Goal: Task Accomplishment & Management: Complete application form

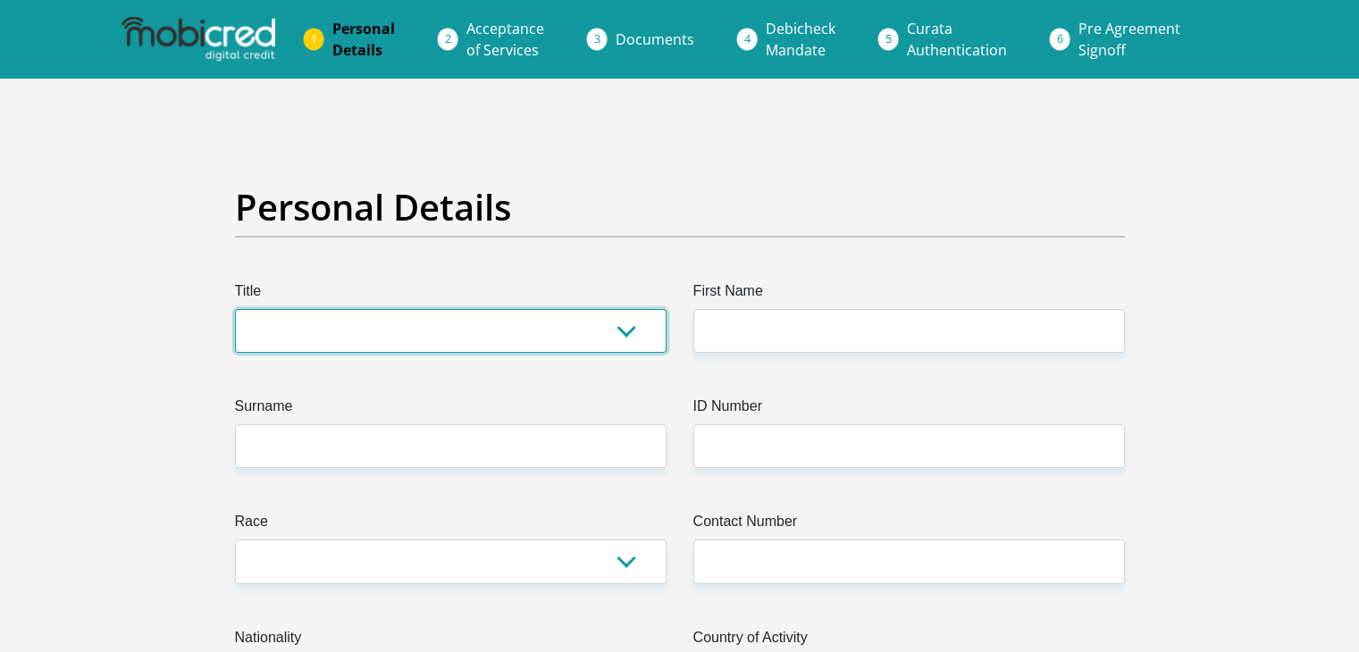
click at [600, 323] on select "Mr Ms Mrs Dr [PERSON_NAME]" at bounding box center [451, 331] width 432 height 44
select select "Mr"
click at [235, 309] on select "Mr Ms Mrs Dr [PERSON_NAME]" at bounding box center [451, 331] width 432 height 44
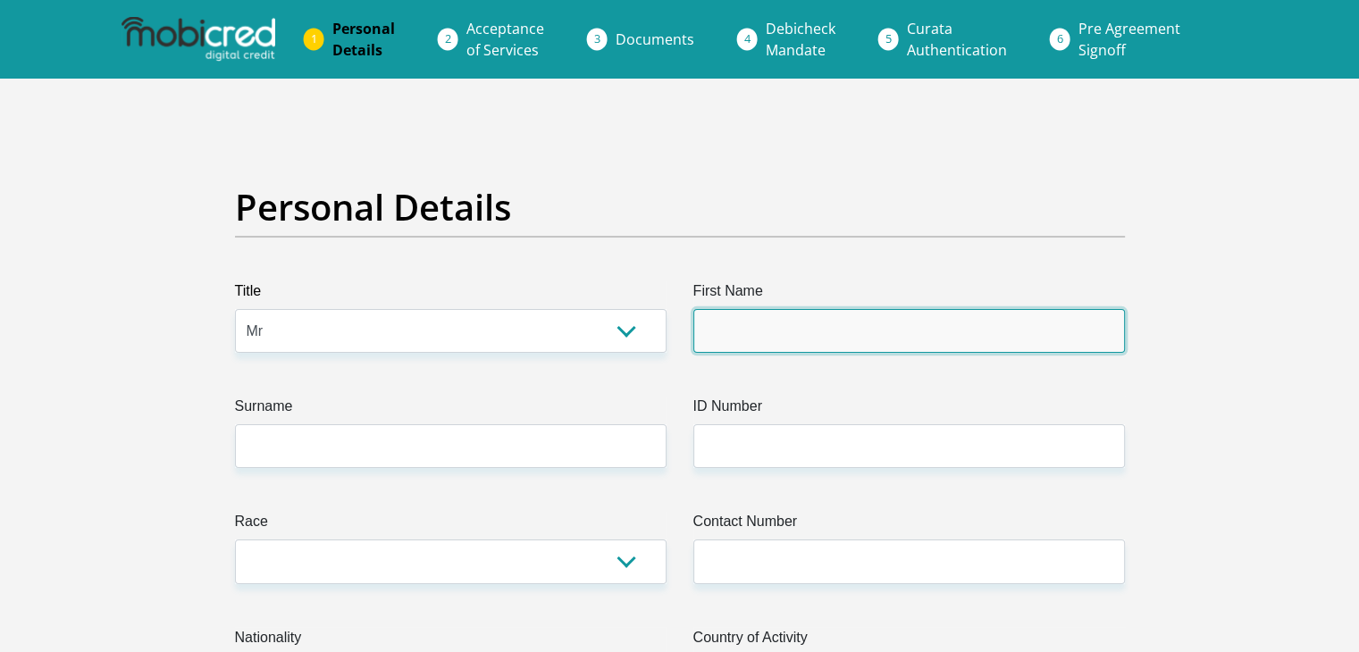
click at [841, 331] on input "First Name" at bounding box center [909, 331] width 432 height 44
type input "[PERSON_NAME]"
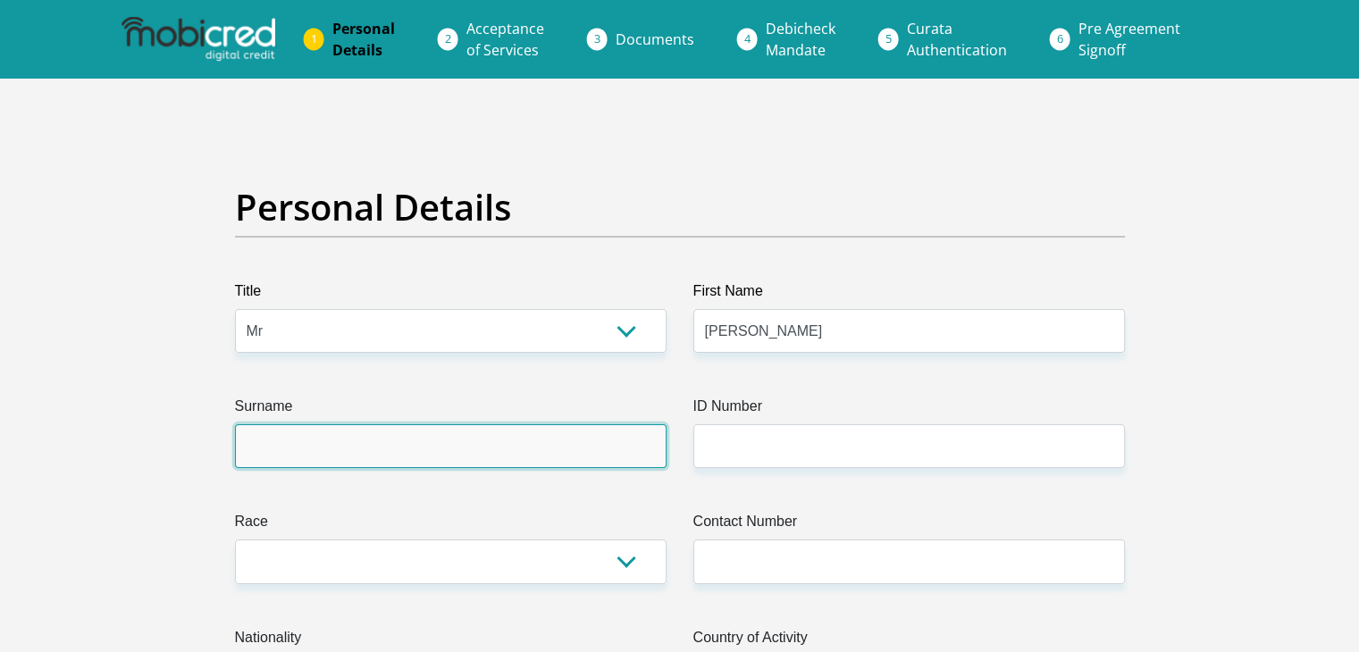
click at [607, 433] on input "Surname" at bounding box center [451, 446] width 432 height 44
type input "[PERSON_NAME]"
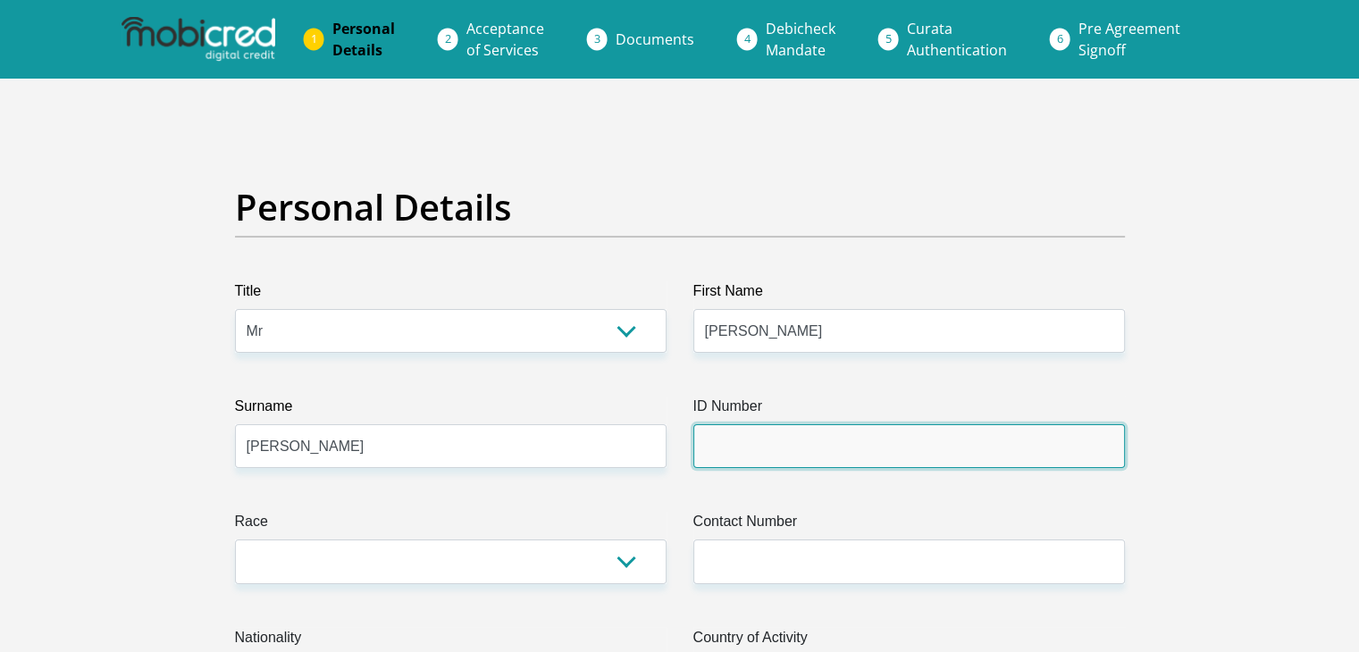
click at [792, 426] on input "ID Number" at bounding box center [909, 446] width 432 height 44
type input "9112125050082"
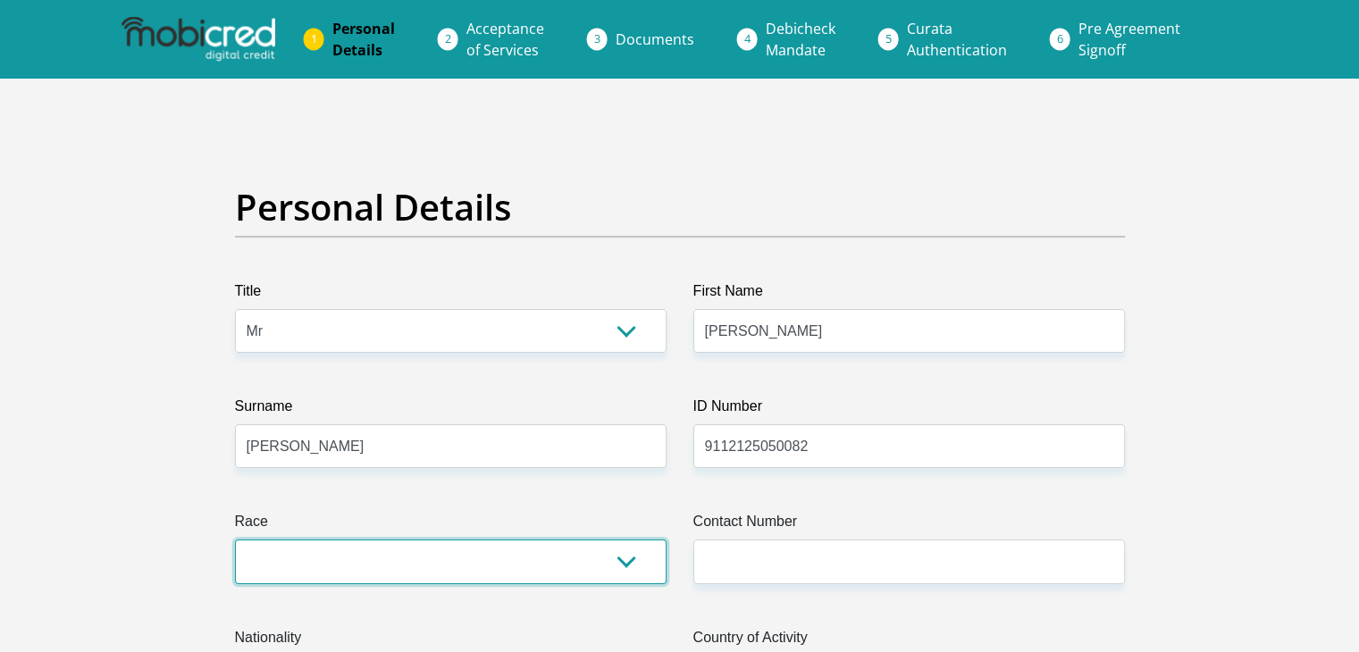
click at [617, 561] on select "Black Coloured Indian White Other" at bounding box center [451, 562] width 432 height 44
select select "4"
click at [235, 540] on select "Black Coloured Indian White Other" at bounding box center [451, 562] width 432 height 44
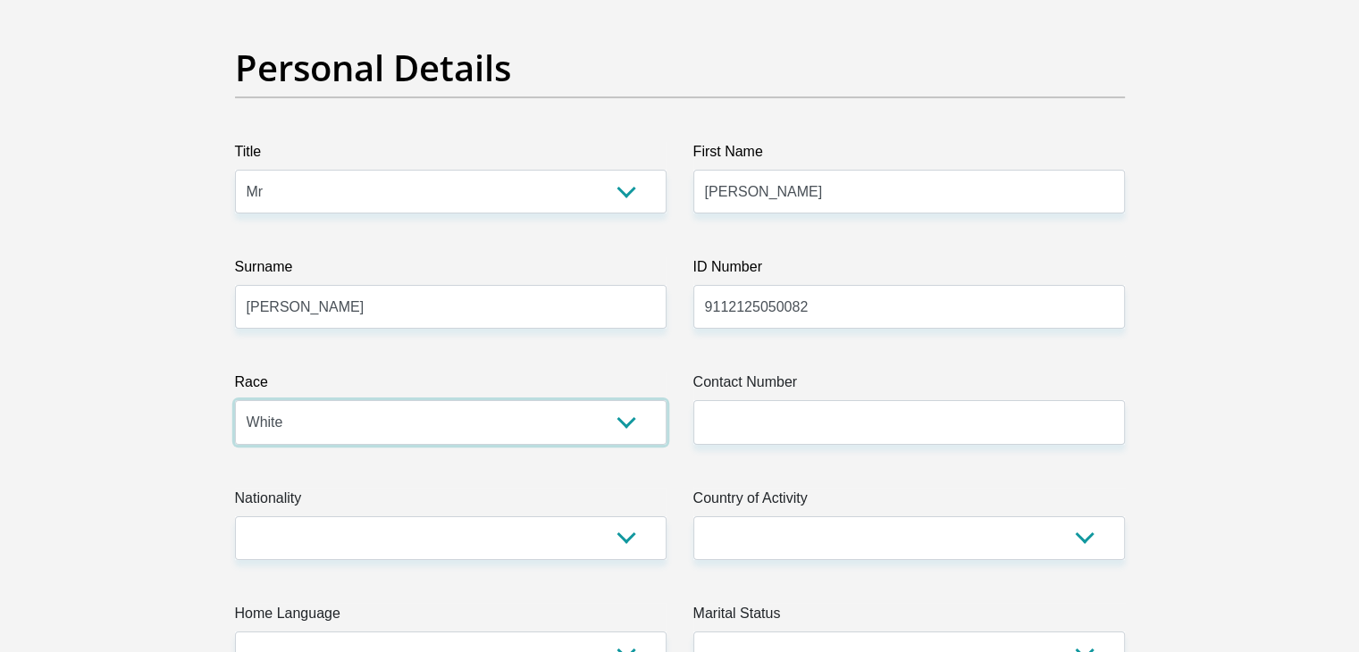
scroll to position [143, 0]
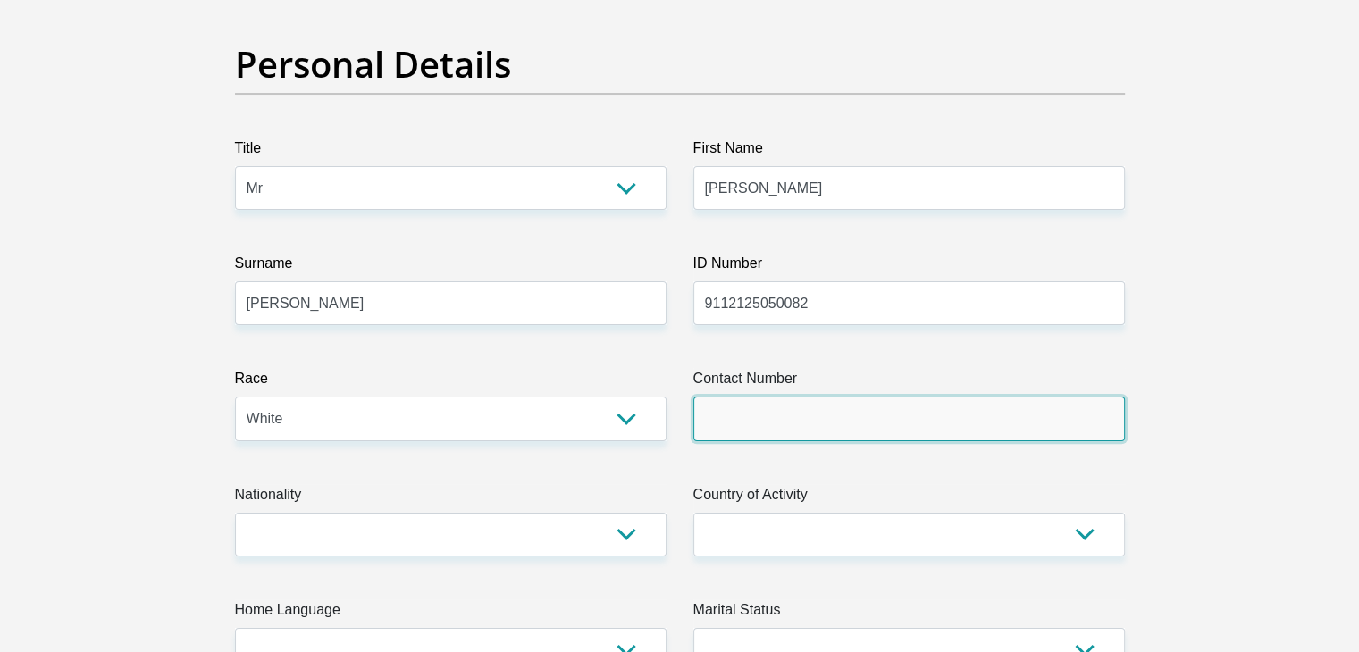
click at [749, 419] on input "Contact Number" at bounding box center [909, 419] width 432 height 44
type input "0688008789"
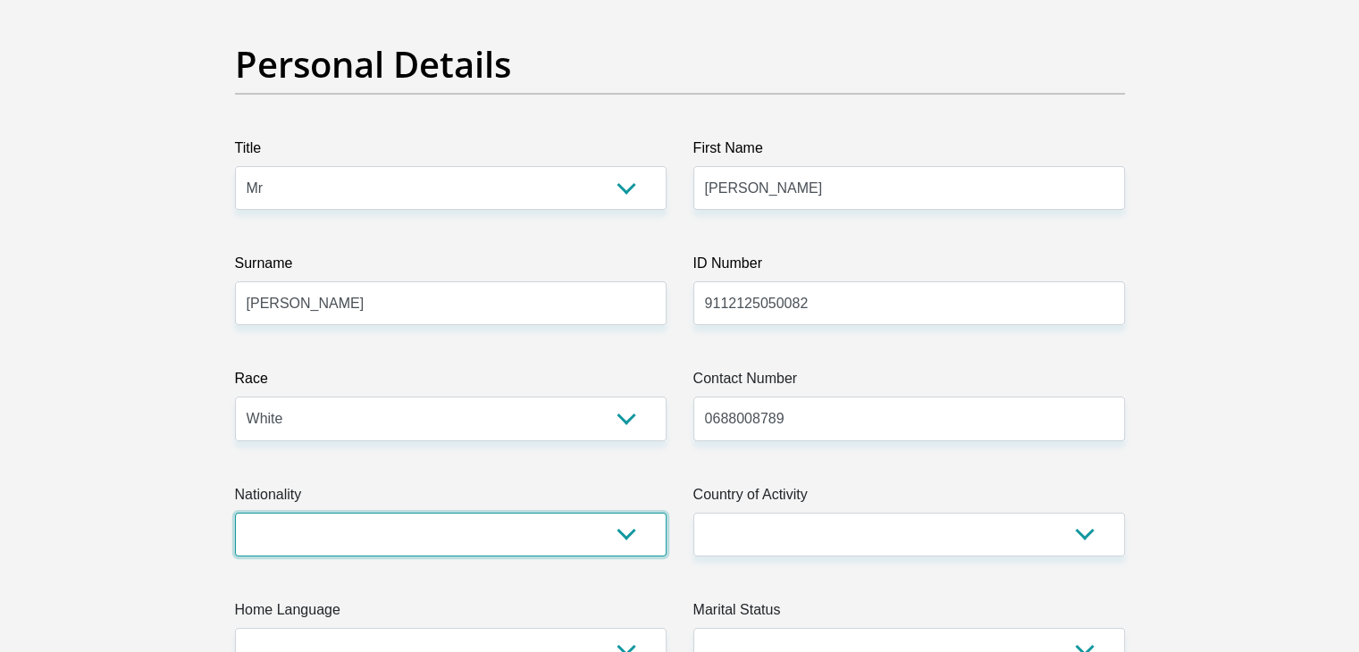
select select "ZAF"
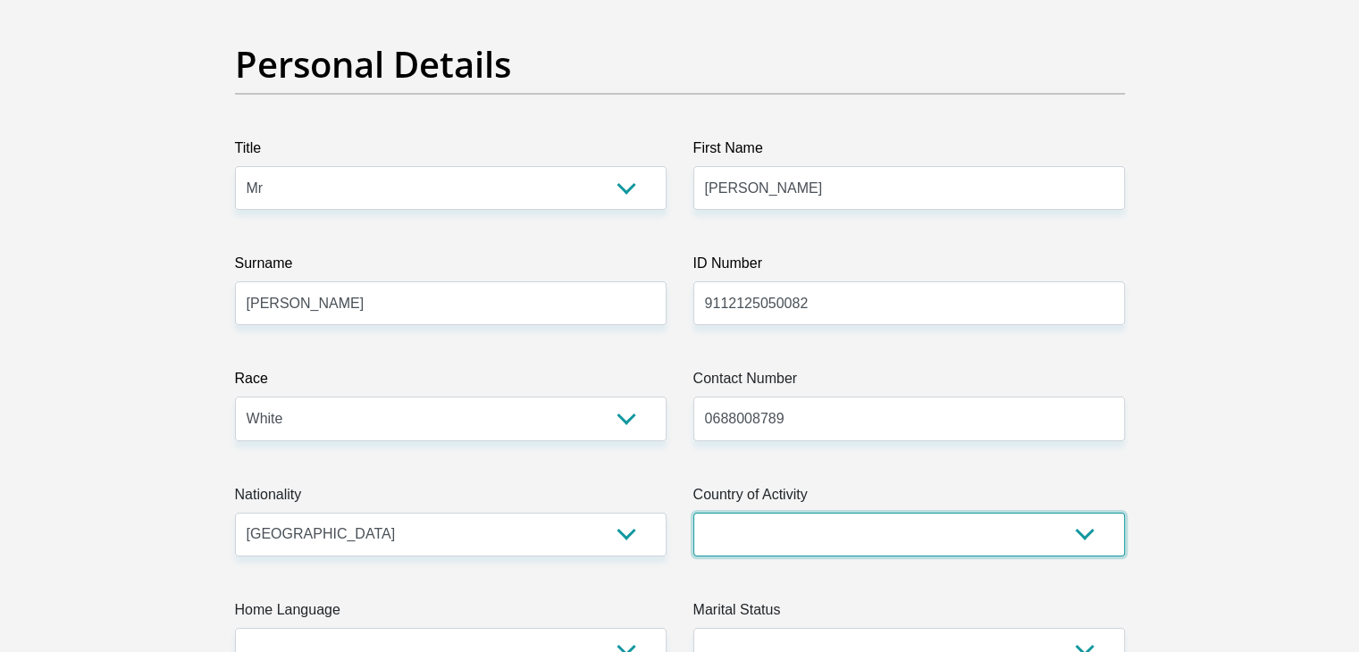
select select "ZAF"
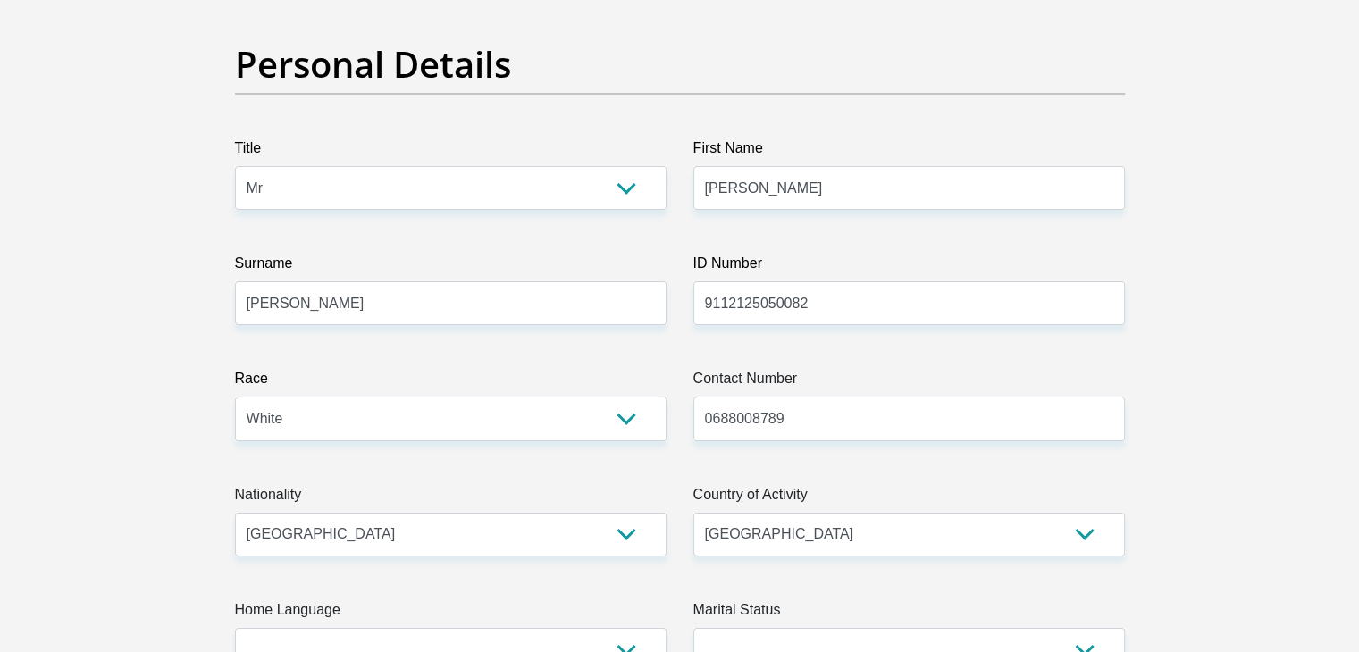
type input "[STREET_ADDRESS]"
type input "[GEOGRAPHIC_DATA][PERSON_NAME]"
type input "6054"
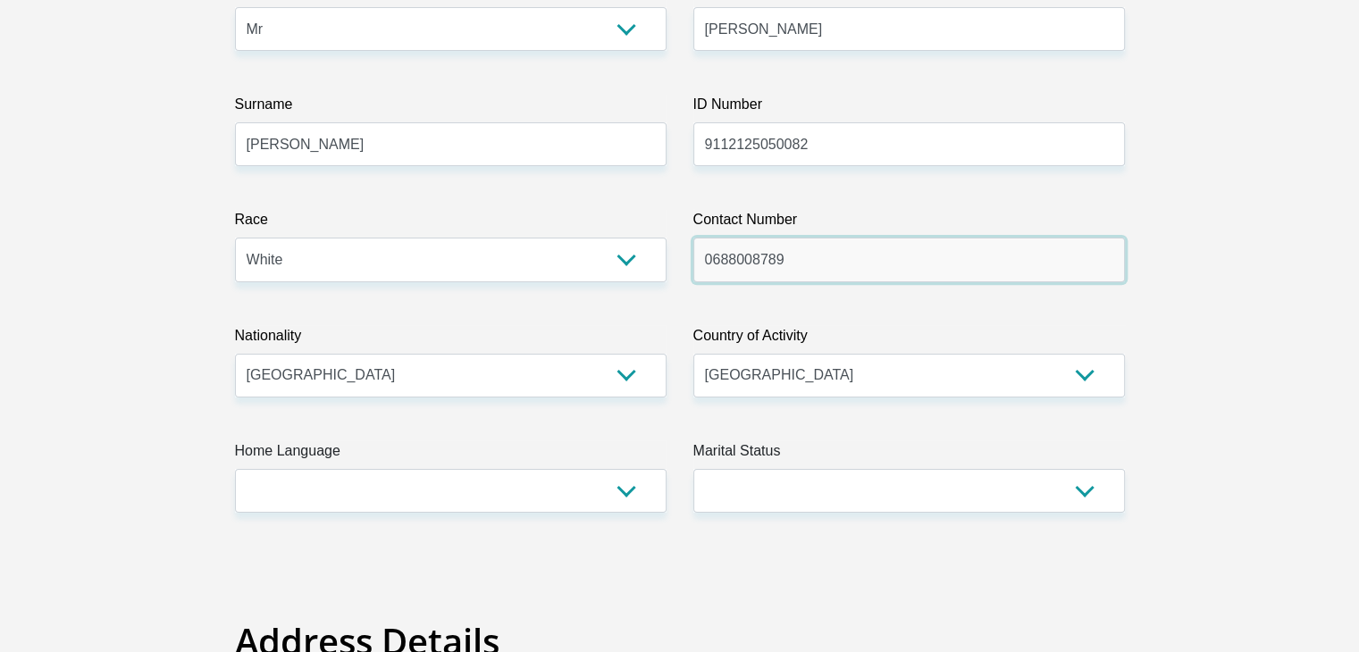
scroll to position [306, 0]
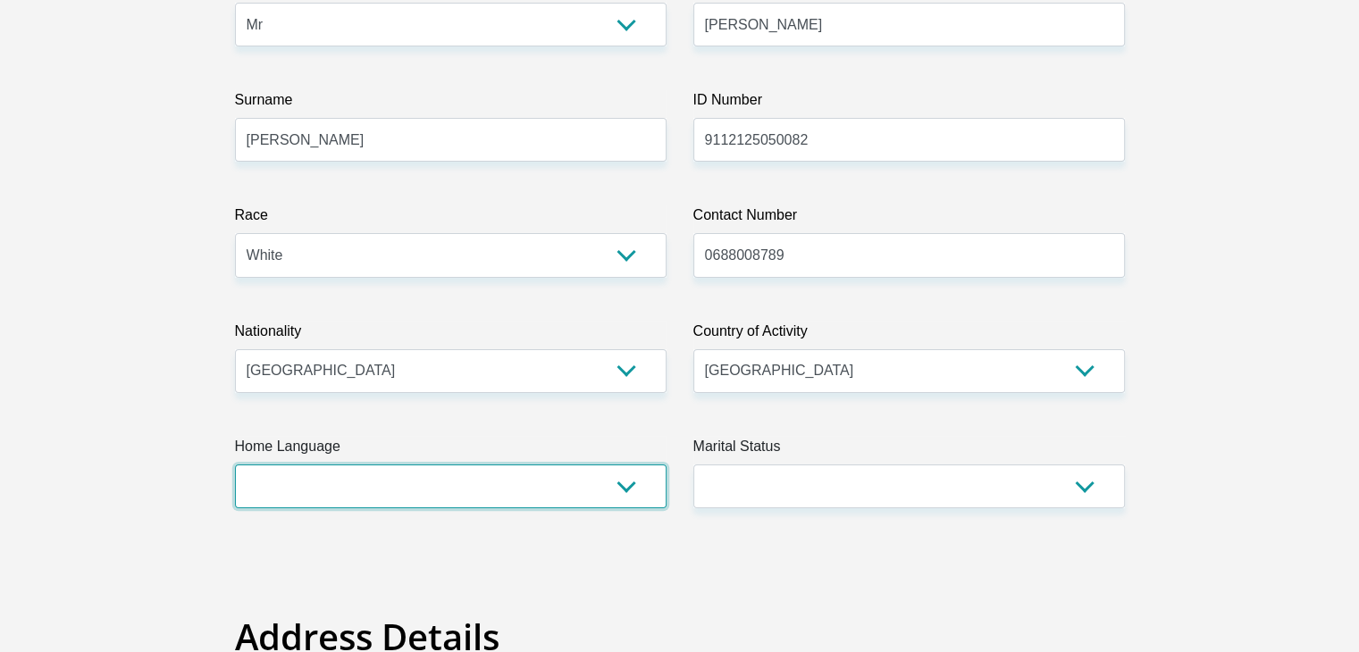
click at [612, 491] on select "Afrikaans English Sepedi South Ndebele Southern Sotho Swati Tsonga Tswana Venda…" at bounding box center [451, 487] width 432 height 44
select select "eng"
click at [235, 465] on select "Afrikaans English Sepedi South Ndebele Southern Sotho Swati Tsonga Tswana Venda…" at bounding box center [451, 487] width 432 height 44
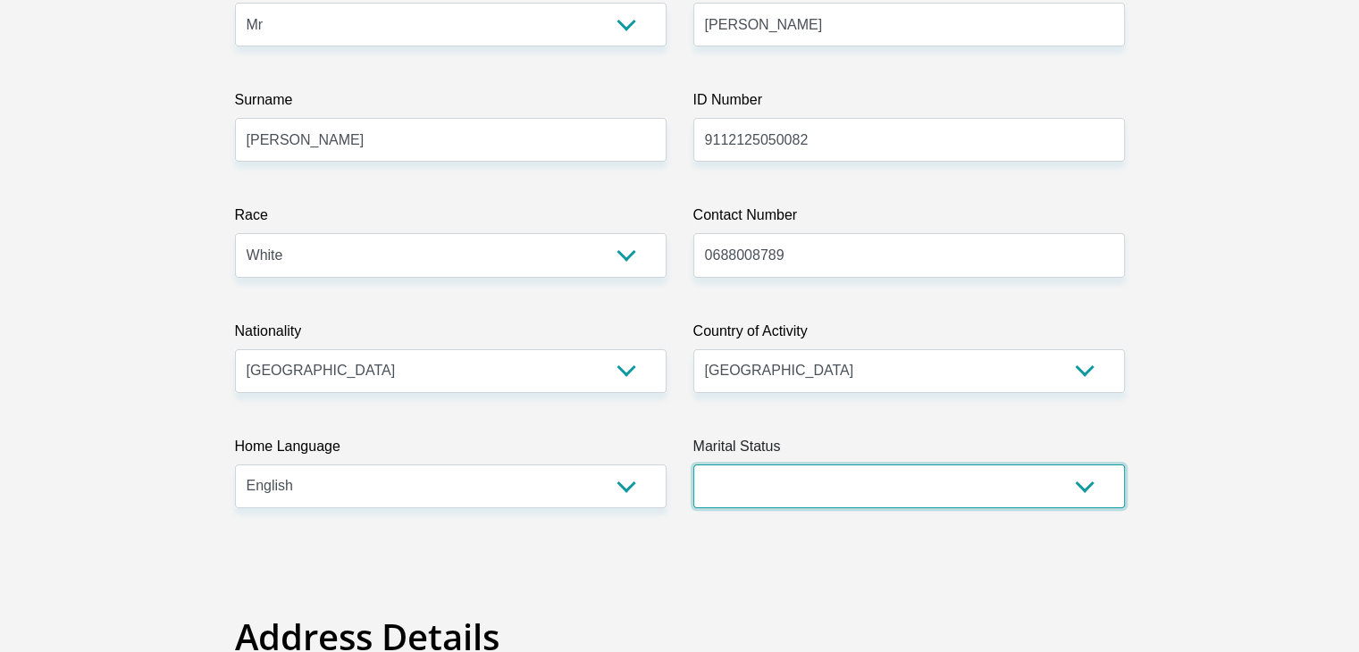
click at [885, 474] on select "Married ANC Single Divorced Widowed Married COP or Customary Law" at bounding box center [909, 487] width 432 height 44
select select "2"
click at [693, 465] on select "Married ANC Single Divorced Widowed Married COP or Customary Law" at bounding box center [909, 487] width 432 height 44
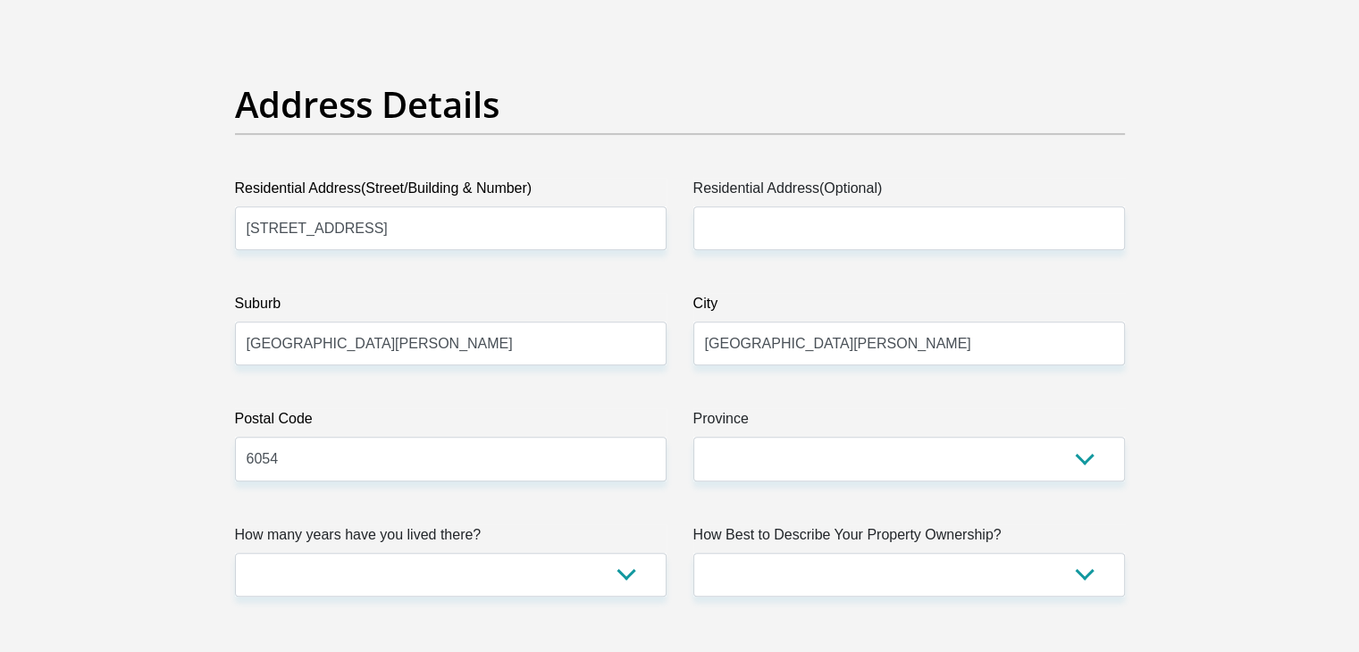
scroll to position [843, 0]
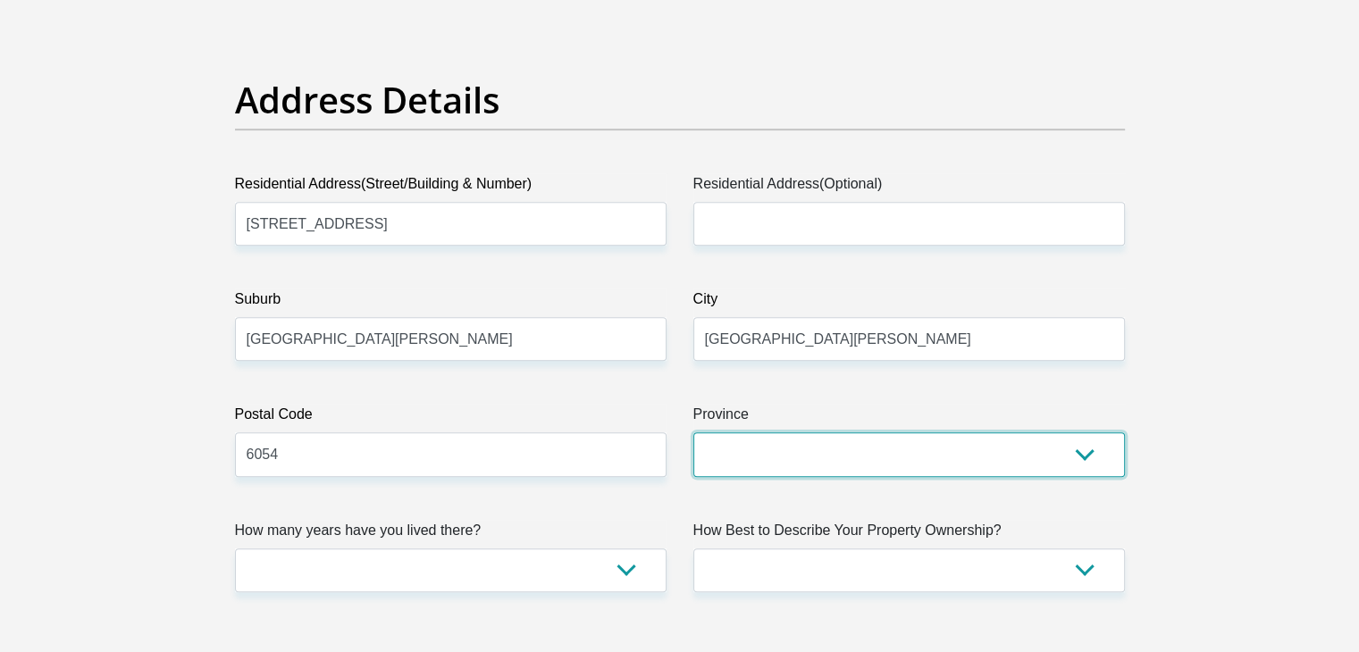
click at [737, 458] on select "Eastern Cape Free State [GEOGRAPHIC_DATA] [GEOGRAPHIC_DATA][DATE] [GEOGRAPHIC_D…" at bounding box center [909, 454] width 432 height 44
select select "[GEOGRAPHIC_DATA]"
click at [693, 432] on select "Eastern Cape Free State [GEOGRAPHIC_DATA] [GEOGRAPHIC_DATA][DATE] [GEOGRAPHIC_D…" at bounding box center [909, 454] width 432 height 44
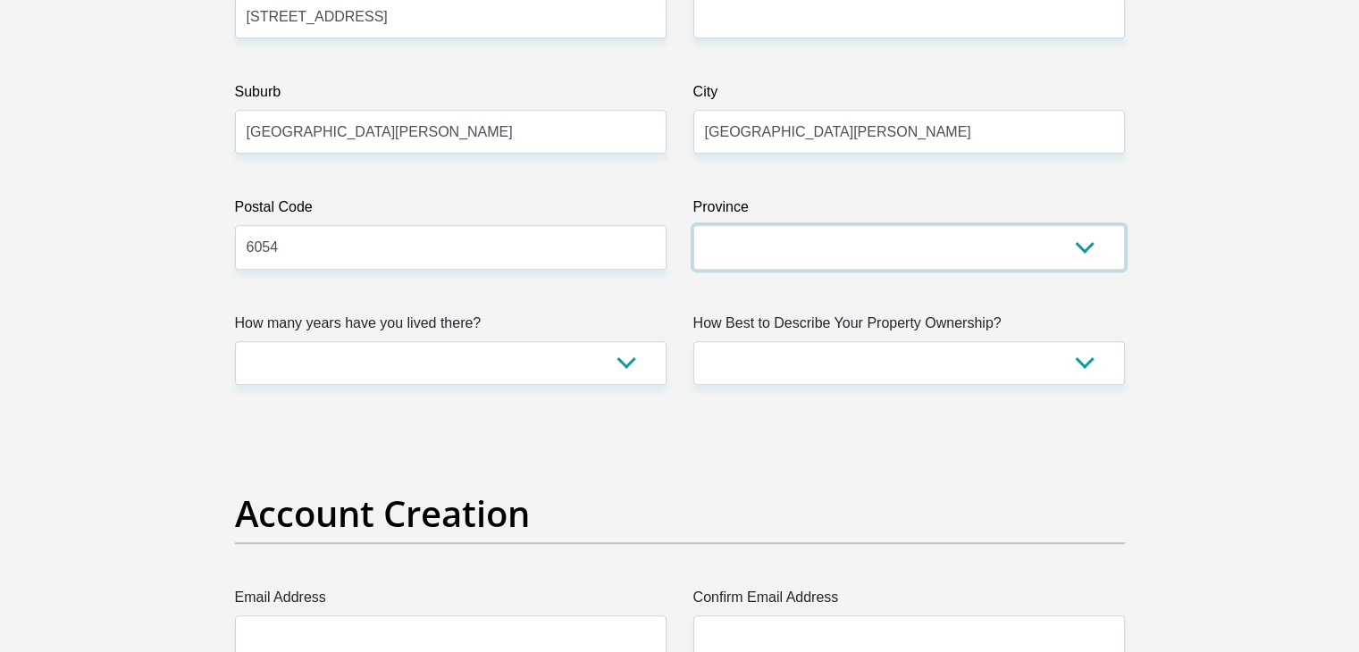
scroll to position [1072, 0]
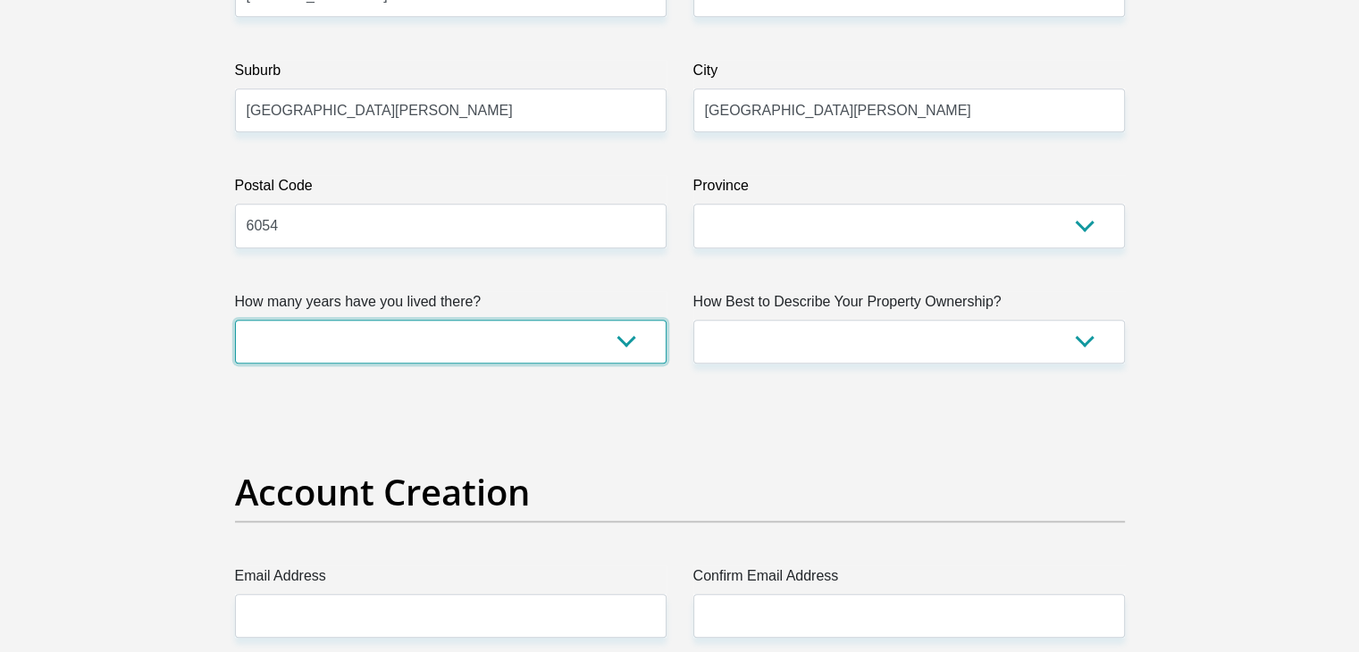
click at [631, 342] on select "less than 1 year 1-3 years 3-5 years 5+ years" at bounding box center [451, 342] width 432 height 44
select select "2"
click at [235, 320] on select "less than 1 year 1-3 years 3-5 years 5+ years" at bounding box center [451, 342] width 432 height 44
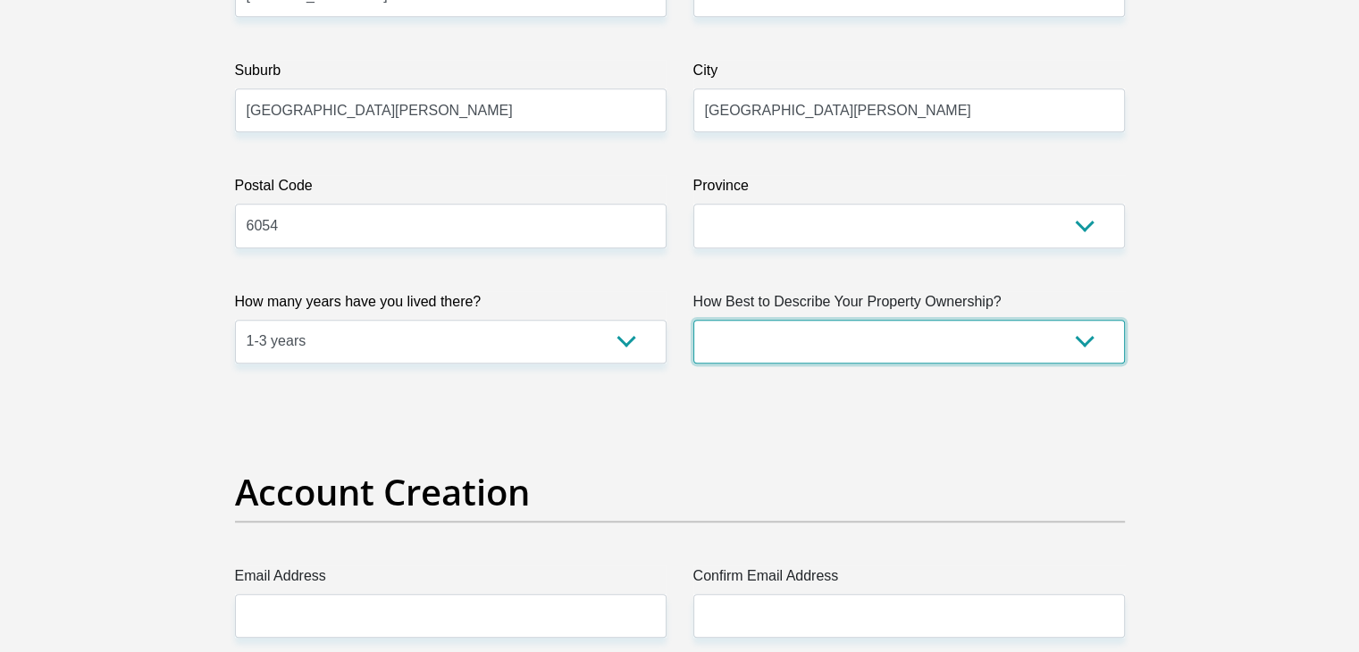
click at [750, 344] on select "Owned Rented Family Owned Company Dwelling" at bounding box center [909, 342] width 432 height 44
select select "Rented"
click at [693, 320] on select "Owned Rented Family Owned Company Dwelling" at bounding box center [909, 342] width 432 height 44
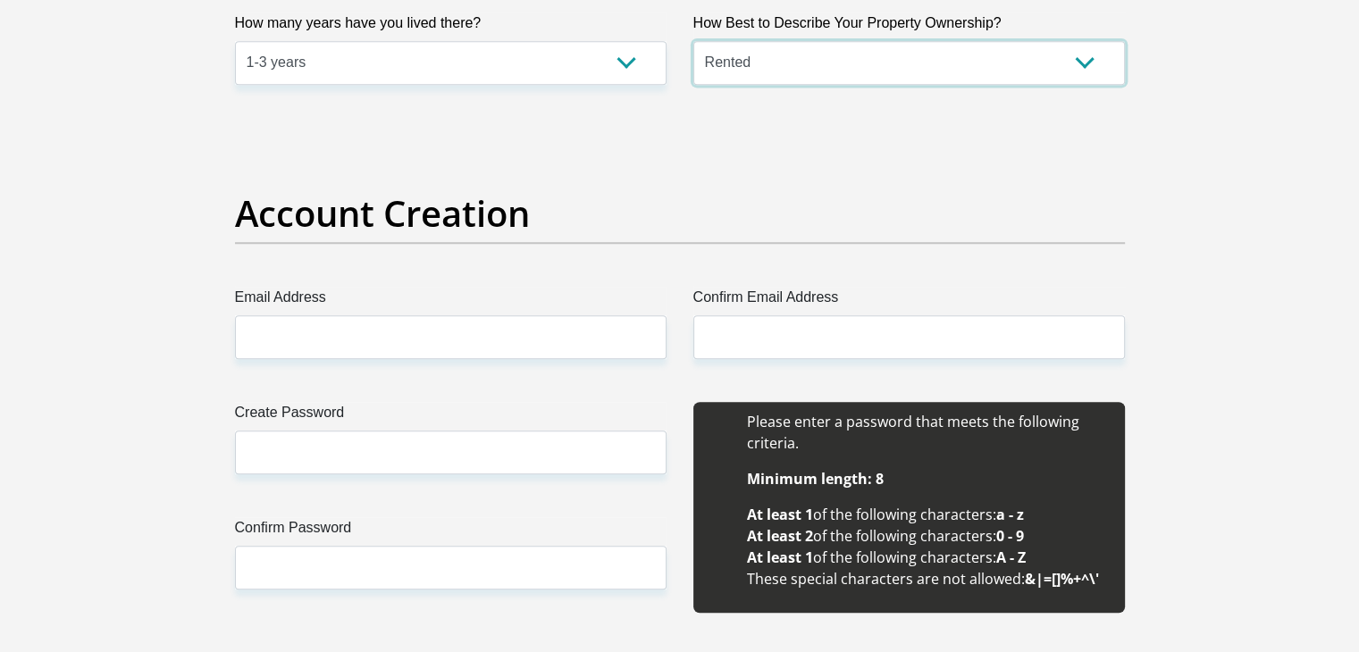
scroll to position [1355, 0]
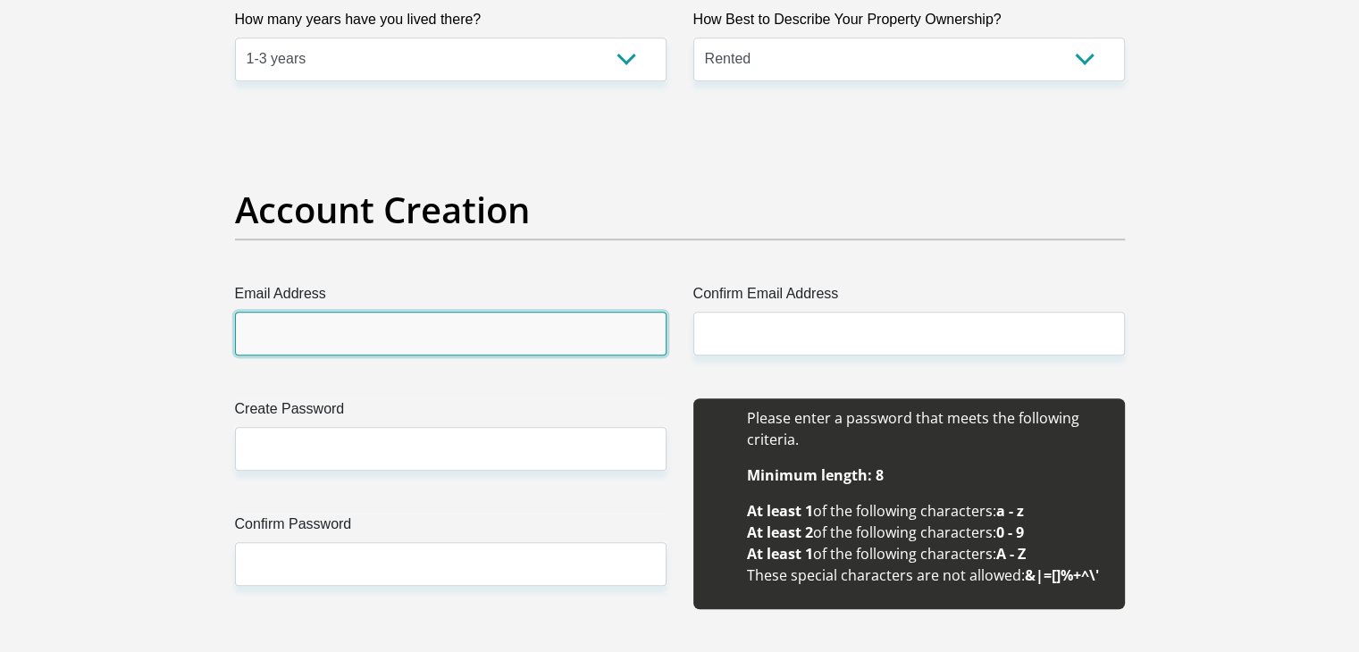
click at [443, 330] on input "Email Address" at bounding box center [451, 334] width 432 height 44
type input "[EMAIL_ADDRESS][DOMAIN_NAME]"
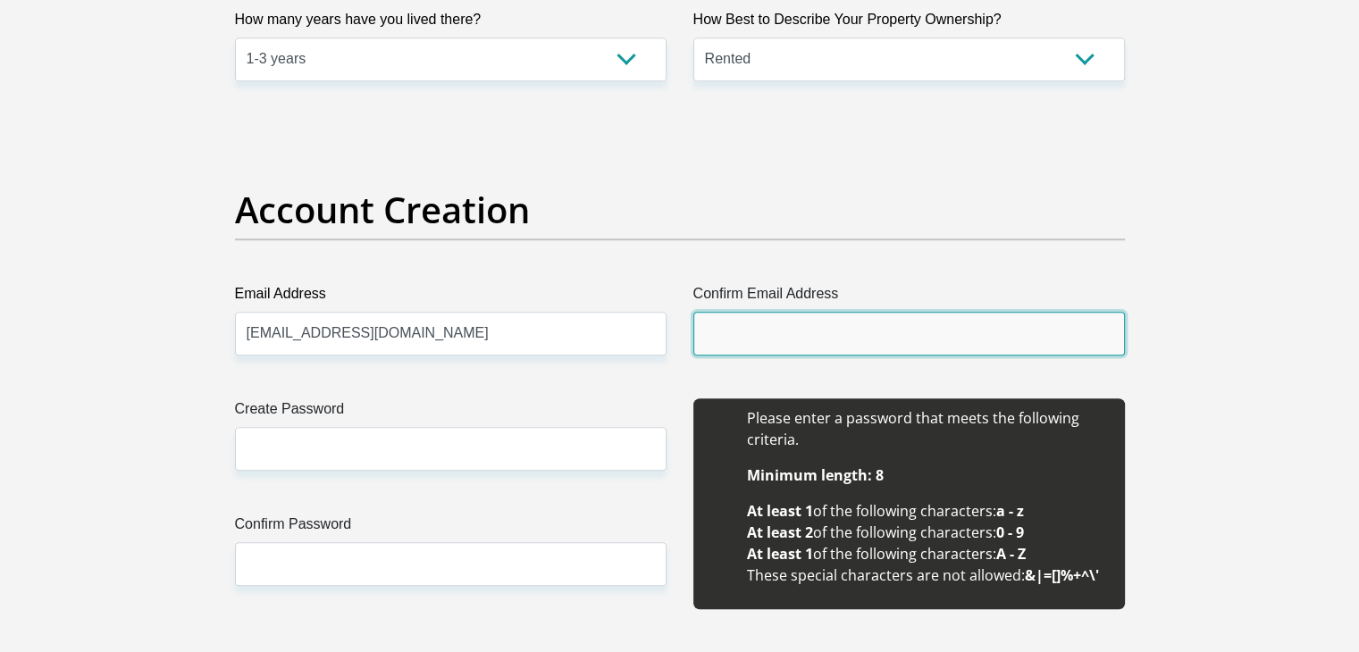
click at [760, 312] on input "Confirm Email Address" at bounding box center [909, 334] width 432 height 44
type input "[EMAIL_ADDRESS][DOMAIN_NAME]"
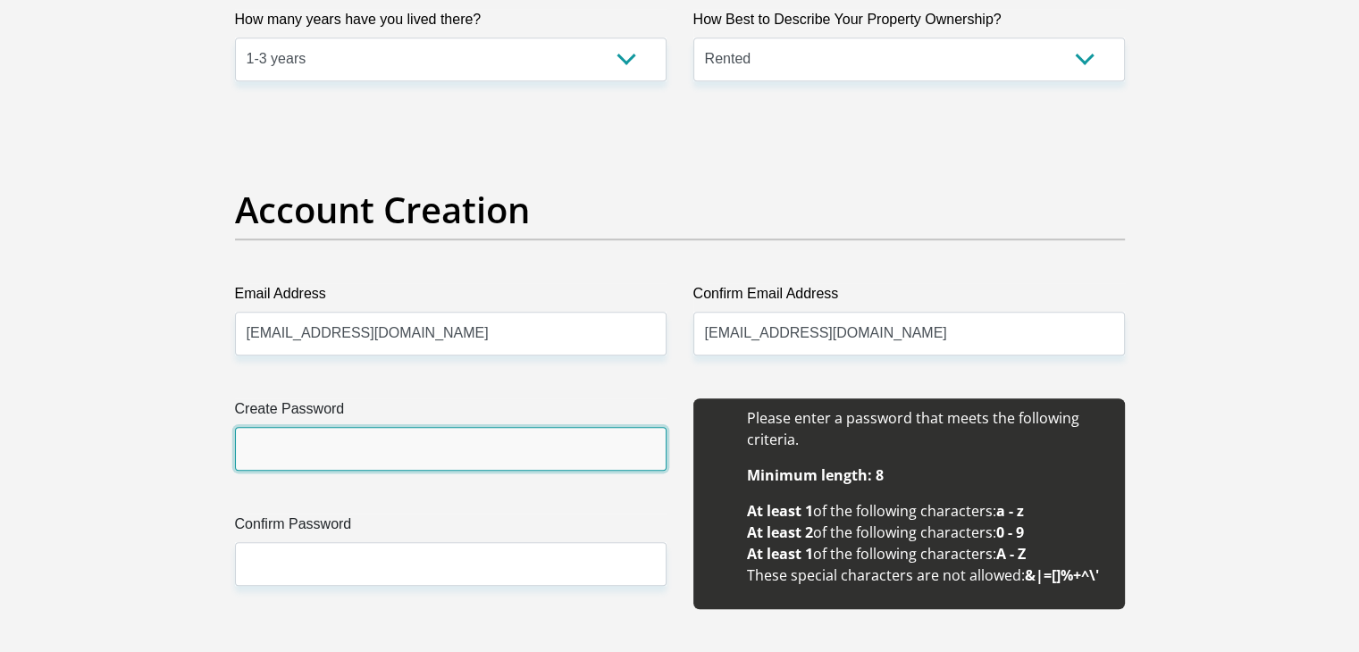
click at [553, 447] on input "Create Password" at bounding box center [451, 449] width 432 height 44
type input "J@caleb2000"
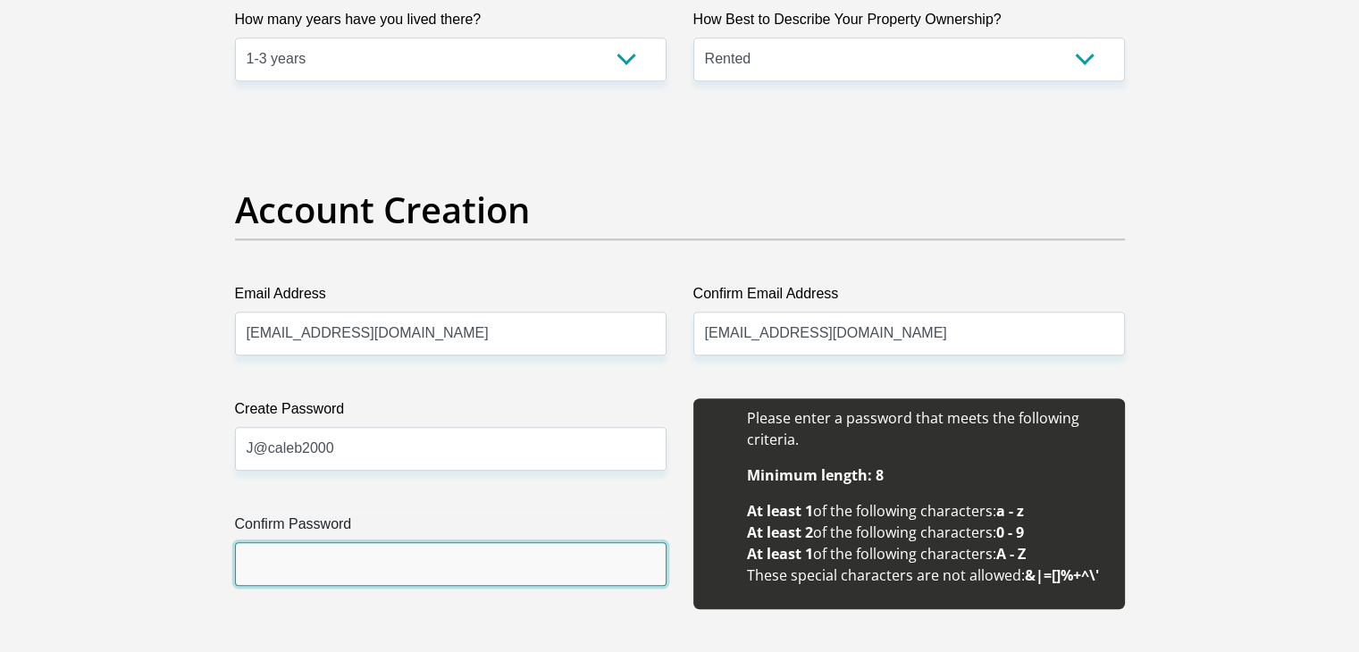
click at [400, 556] on input "Confirm Password" at bounding box center [451, 564] width 432 height 44
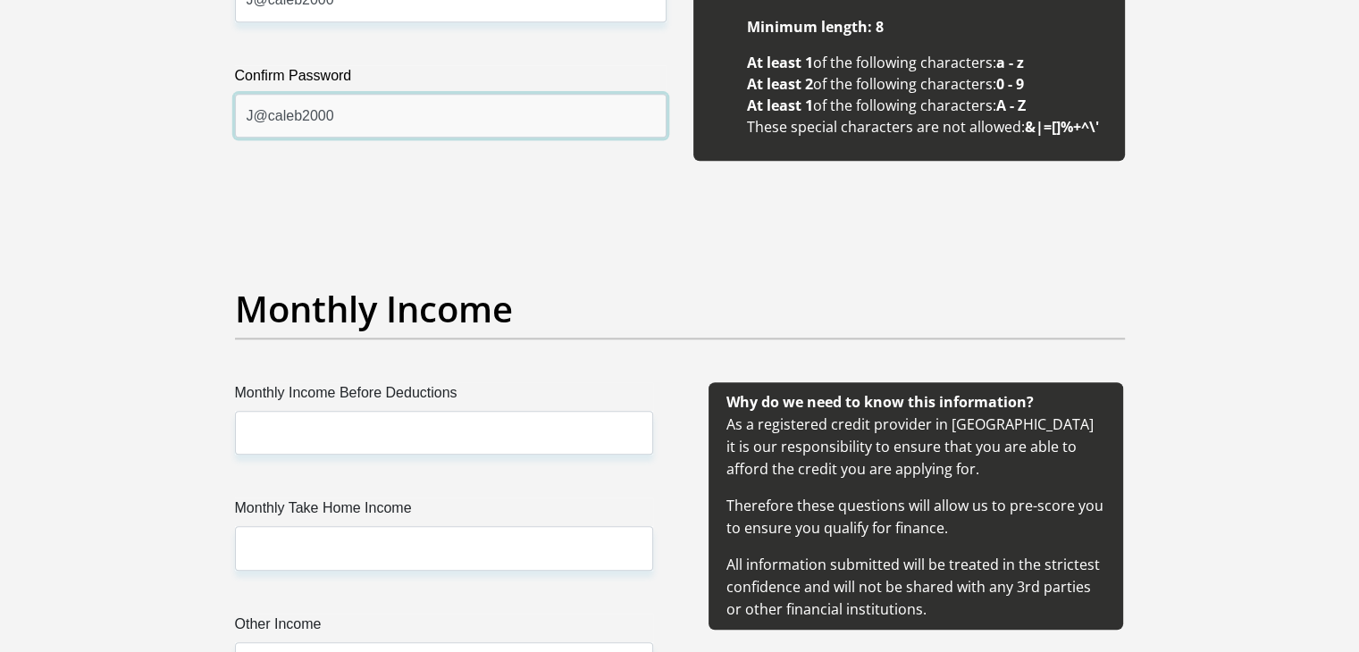
scroll to position [1808, 0]
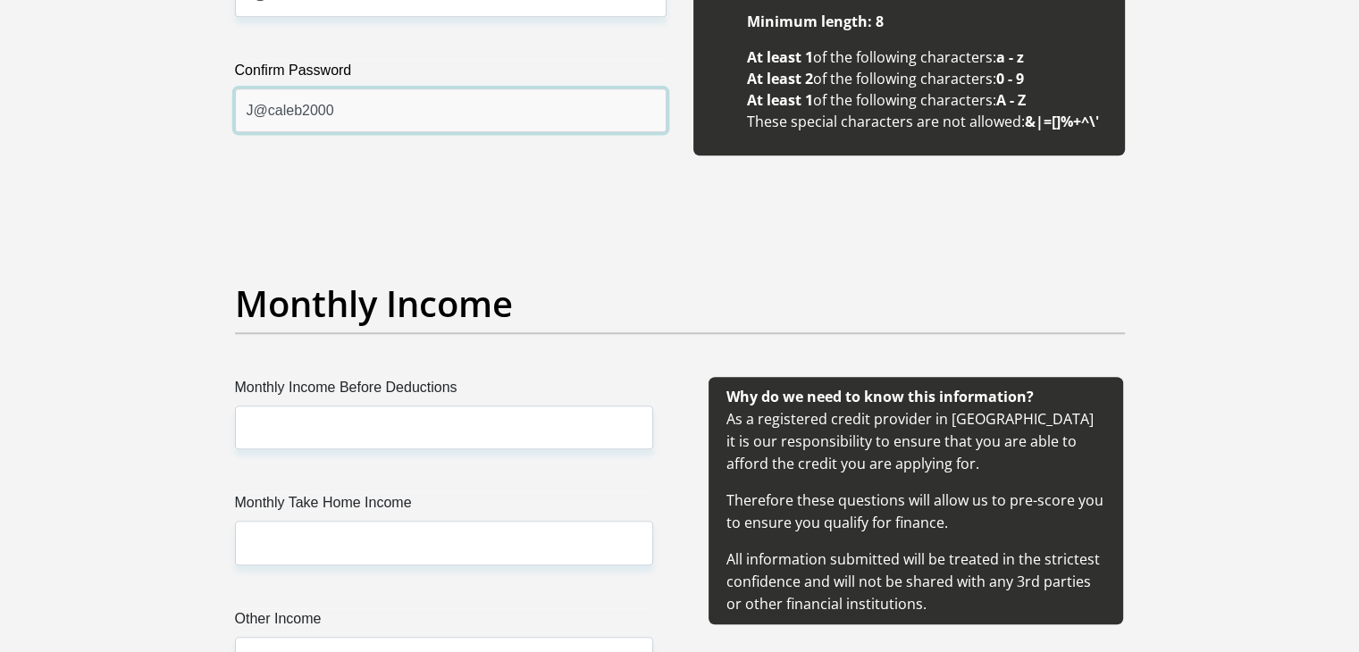
type input "J@caleb2000"
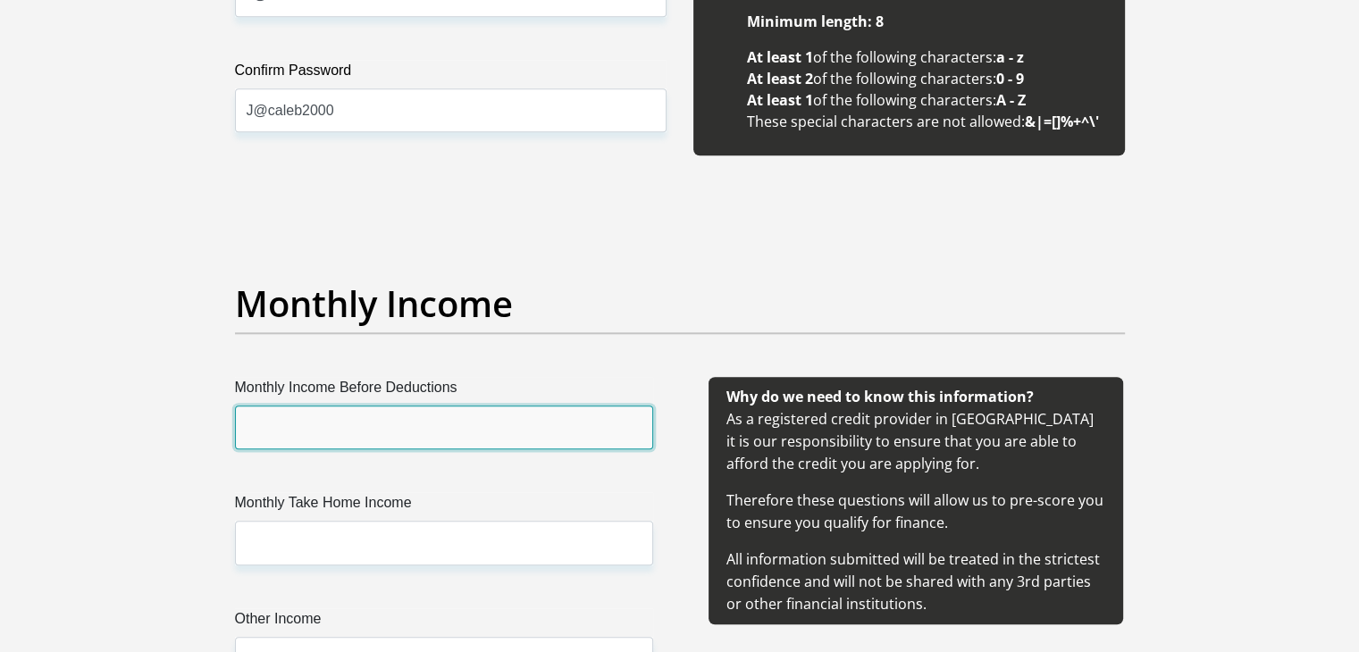
click at [356, 435] on input "Monthly Income Before Deductions" at bounding box center [444, 428] width 418 height 44
type input "17000"
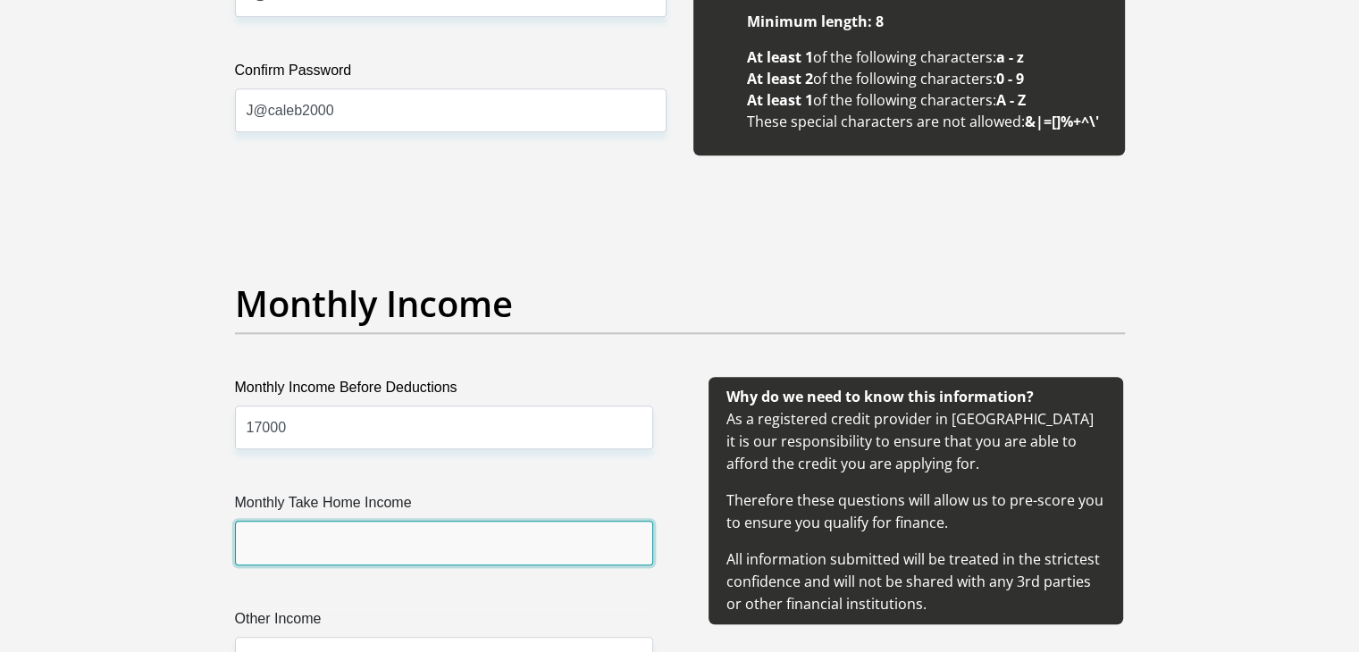
click at [314, 539] on input "Monthly Take Home Income" at bounding box center [444, 543] width 418 height 44
type input "10850"
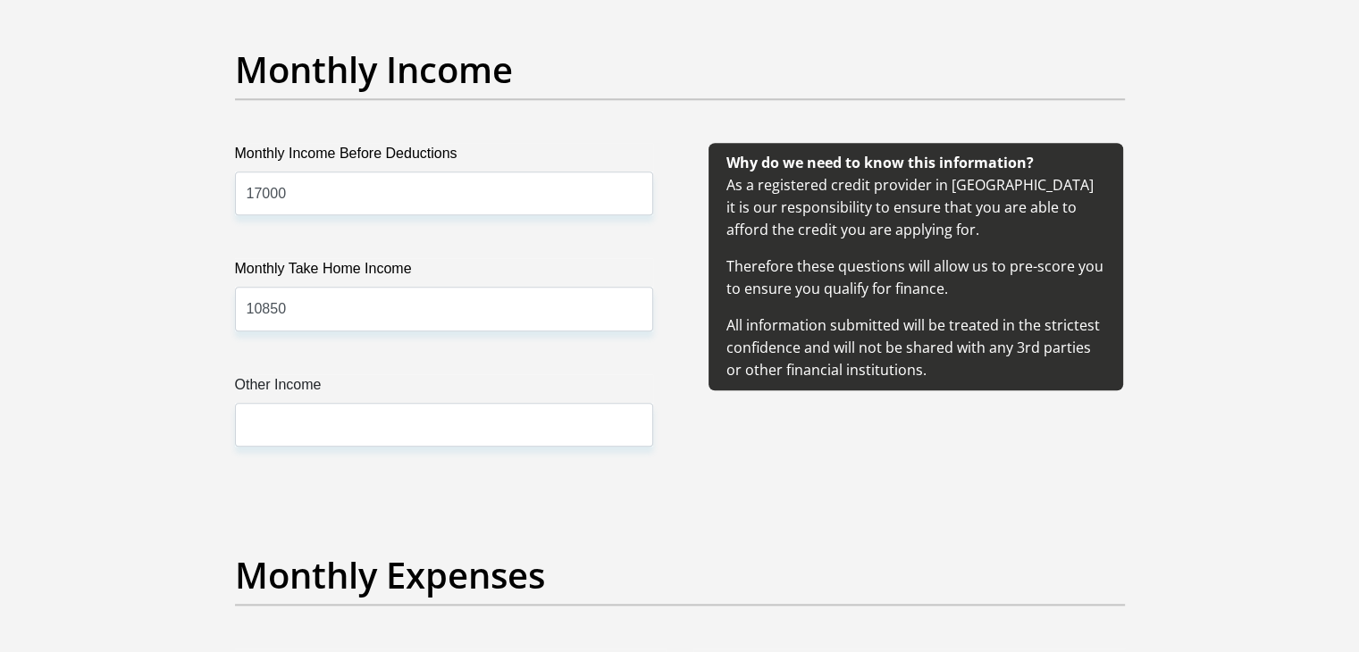
scroll to position [2061, 0]
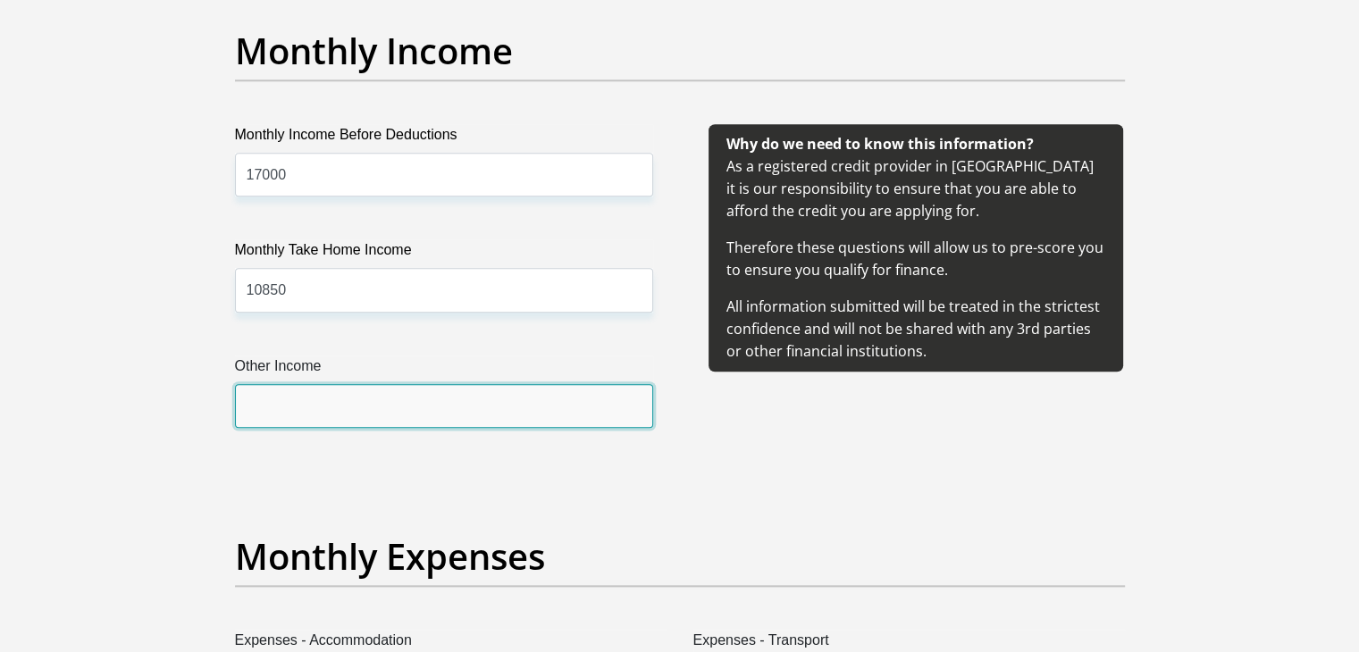
click at [324, 410] on input "Other Income" at bounding box center [444, 406] width 418 height 44
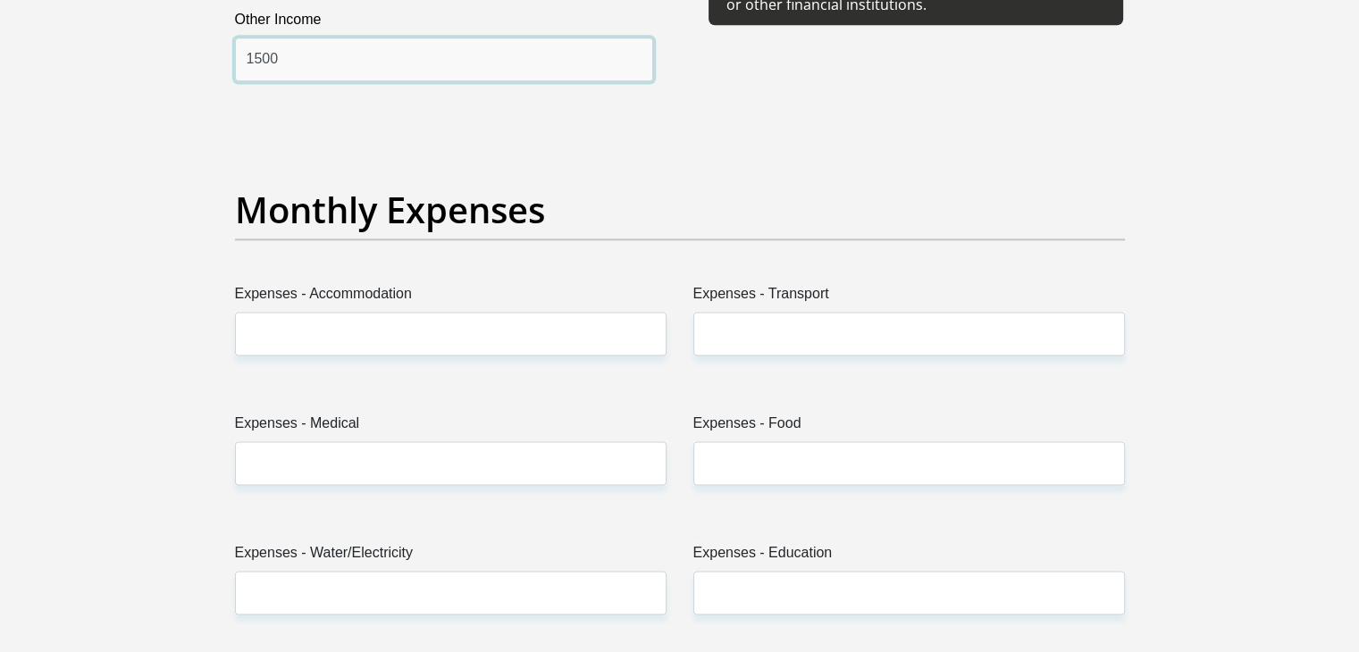
scroll to position [2409, 0]
type input "1500"
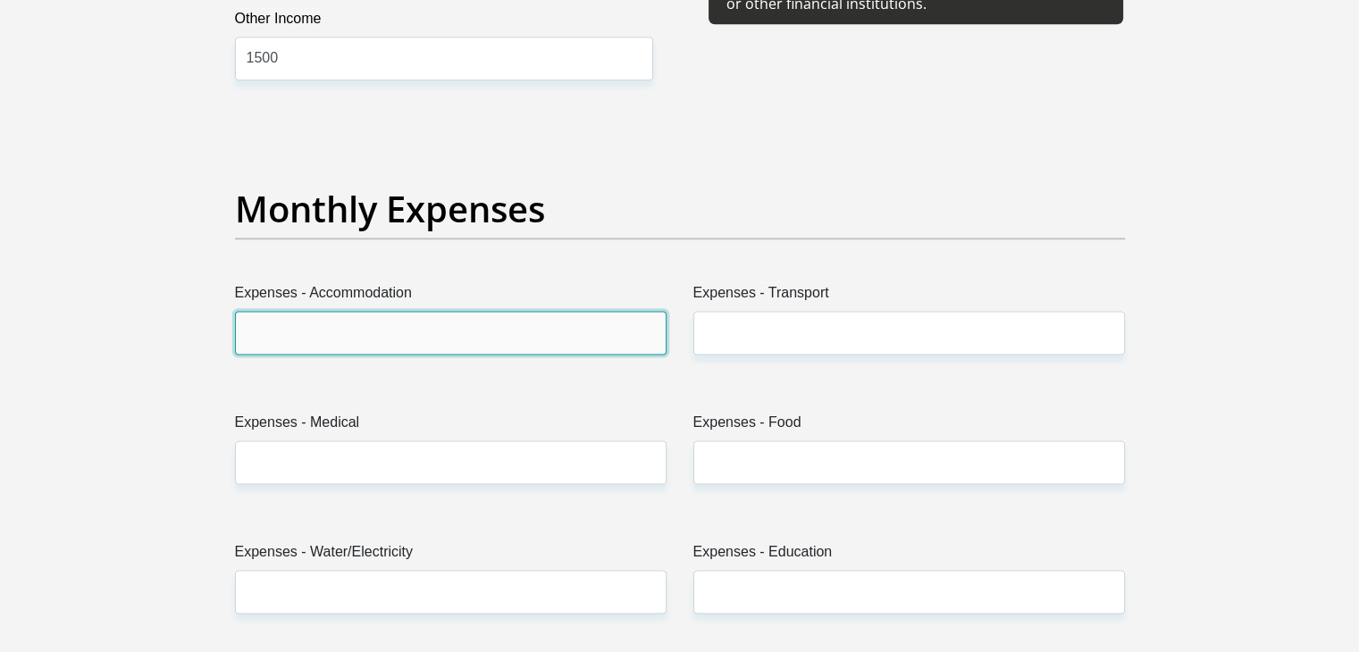
click at [307, 312] on input "Expenses - Accommodation" at bounding box center [451, 333] width 432 height 44
type input "4650"
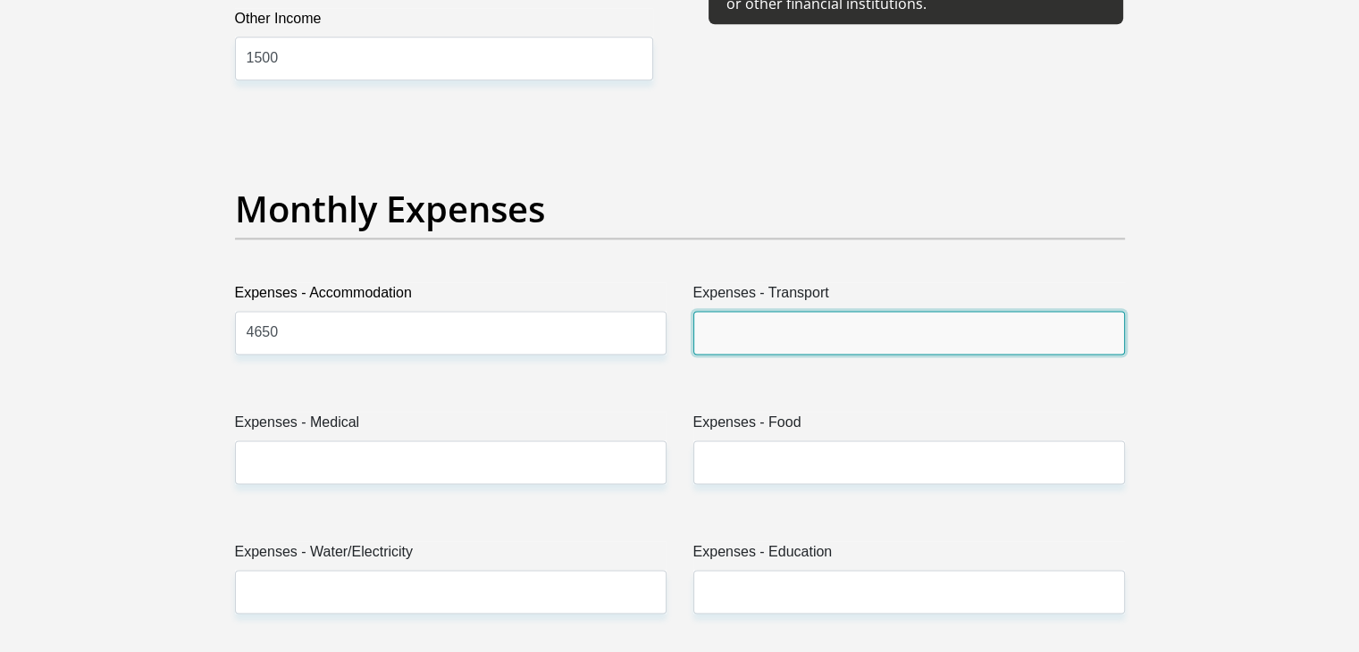
click at [796, 331] on input "Expenses - Transport" at bounding box center [909, 333] width 432 height 44
type input "1500"
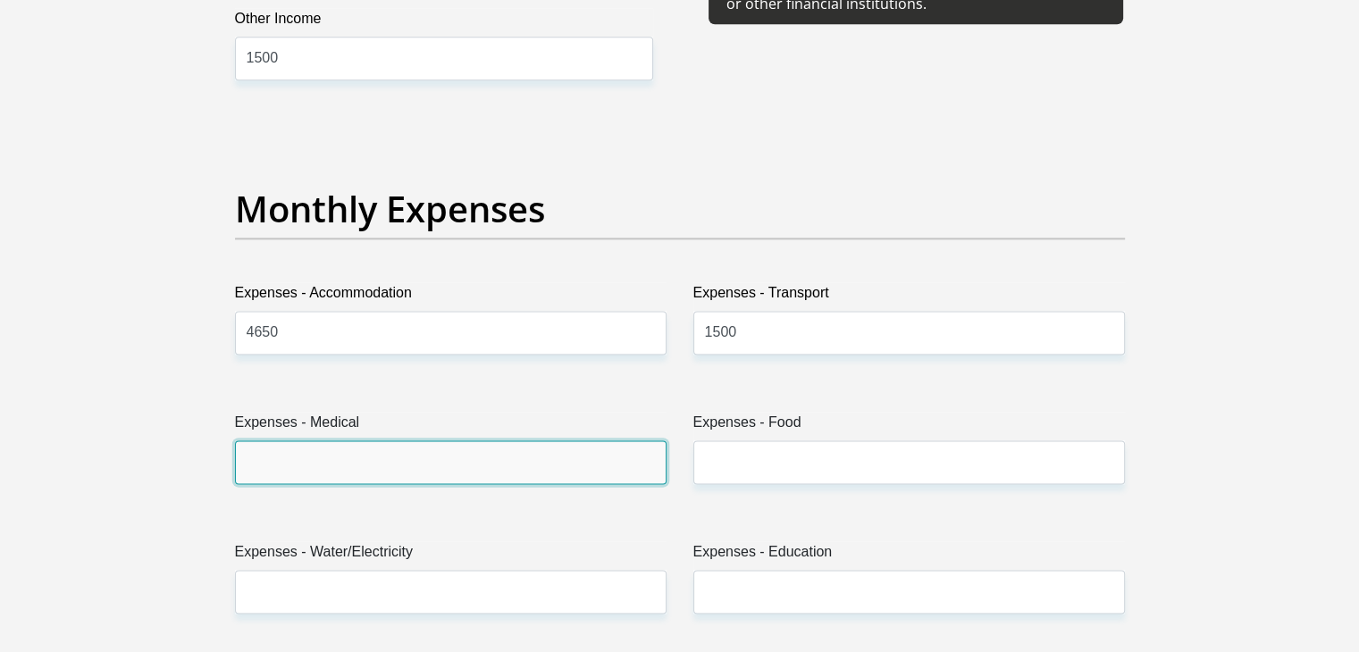
click at [482, 451] on input "Expenses - Medical" at bounding box center [451, 462] width 432 height 44
type input "50"
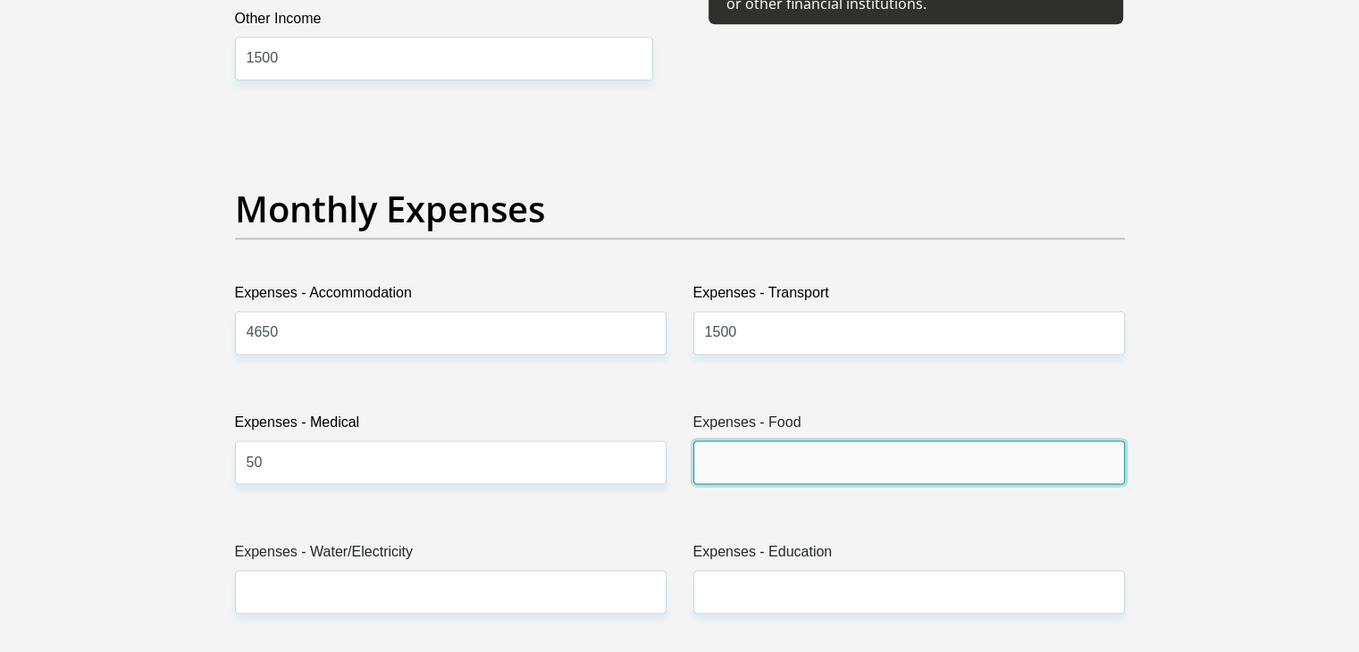
click at [876, 449] on input "Expenses - Food" at bounding box center [909, 462] width 432 height 44
type input "1500"
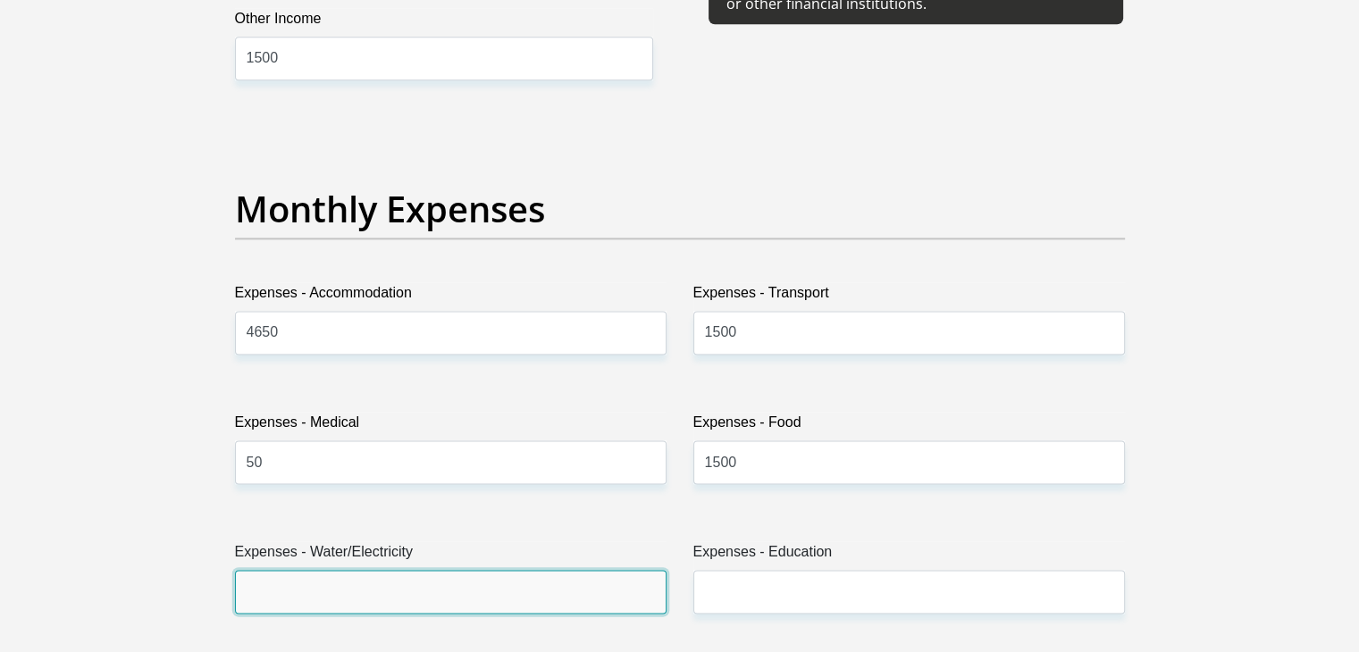
click at [457, 571] on input "Expenses - Water/Electricity" at bounding box center [451, 592] width 432 height 44
type input "300"
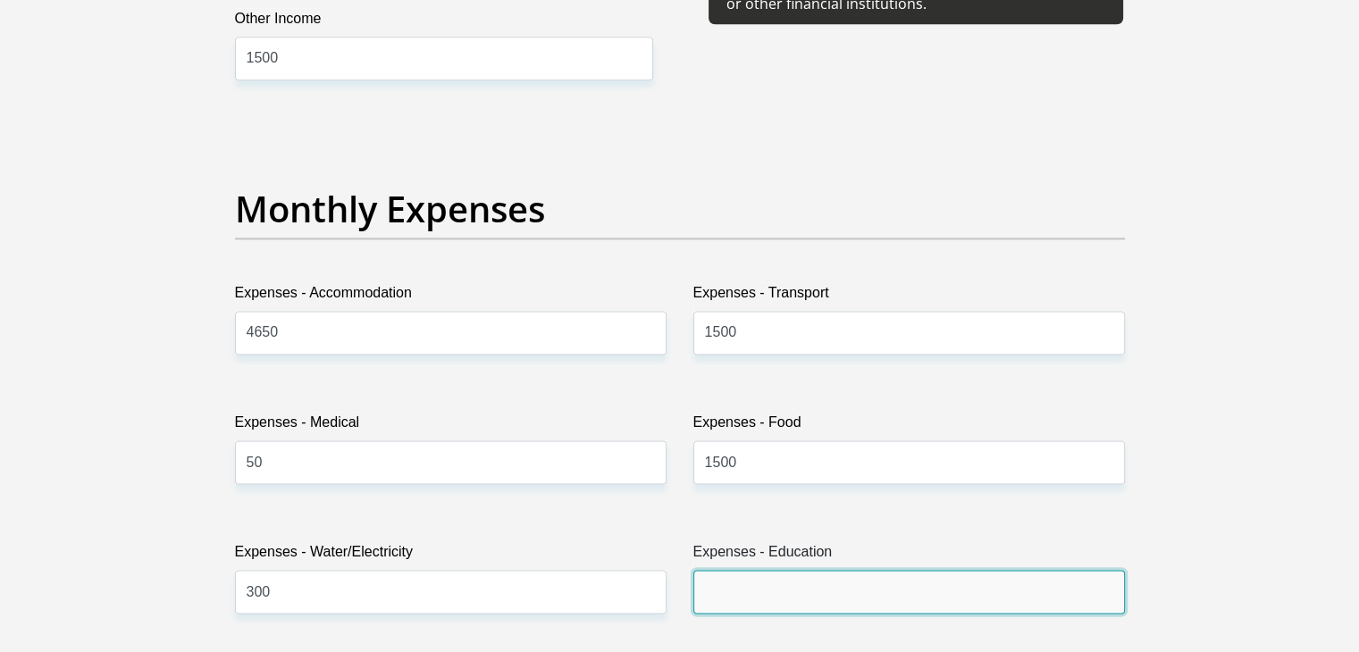
click at [811, 570] on input "Expenses - Education" at bounding box center [909, 592] width 432 height 44
type input "0"
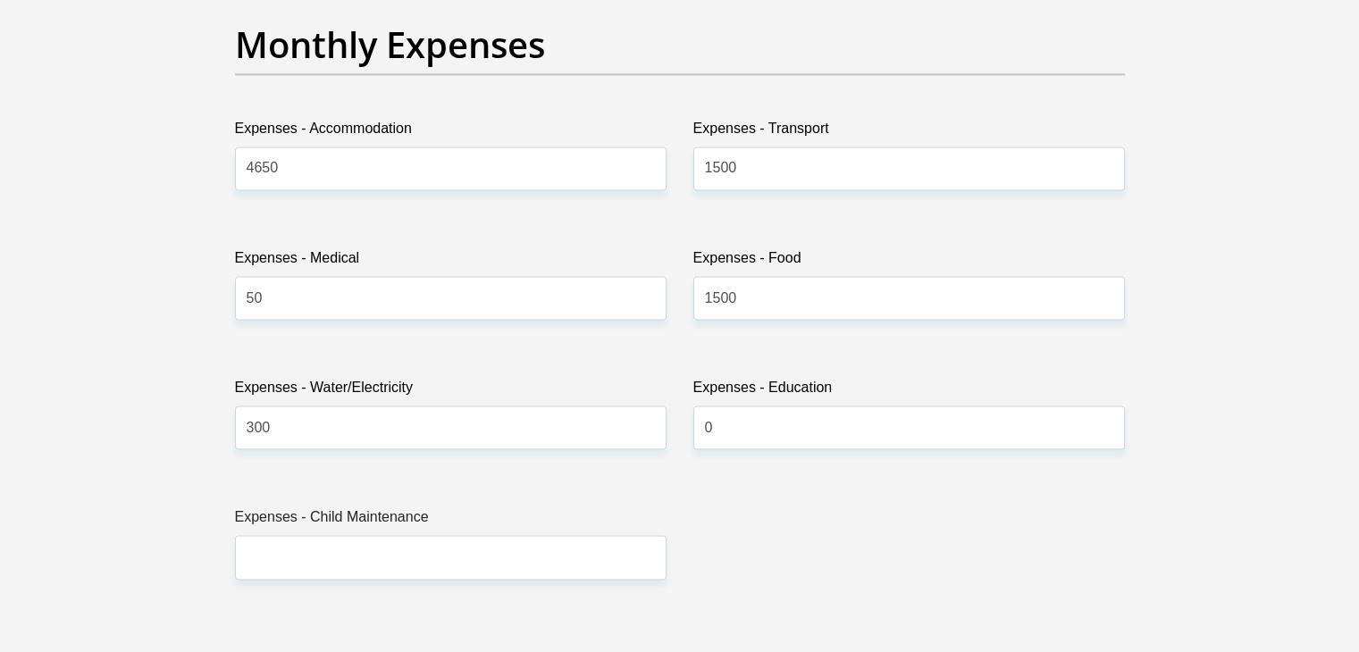
scroll to position [2575, 0]
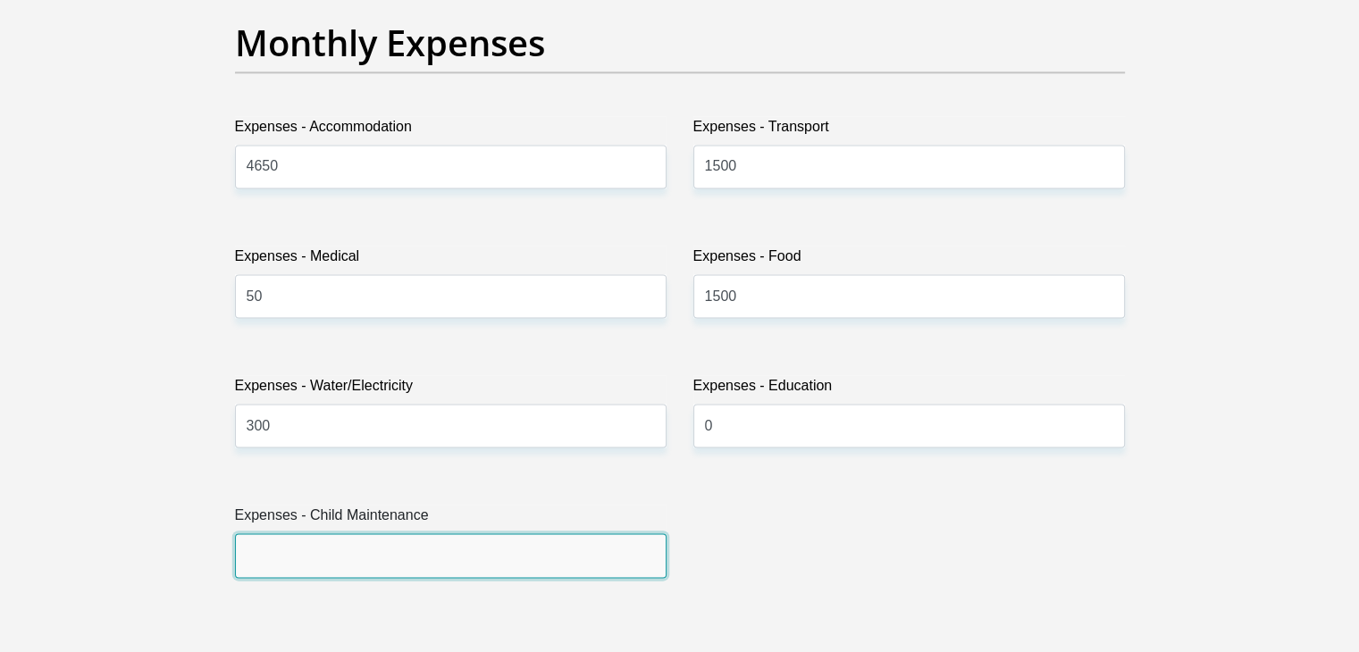
click at [599, 536] on input "Expenses - Child Maintenance" at bounding box center [451, 555] width 432 height 44
type input "0"
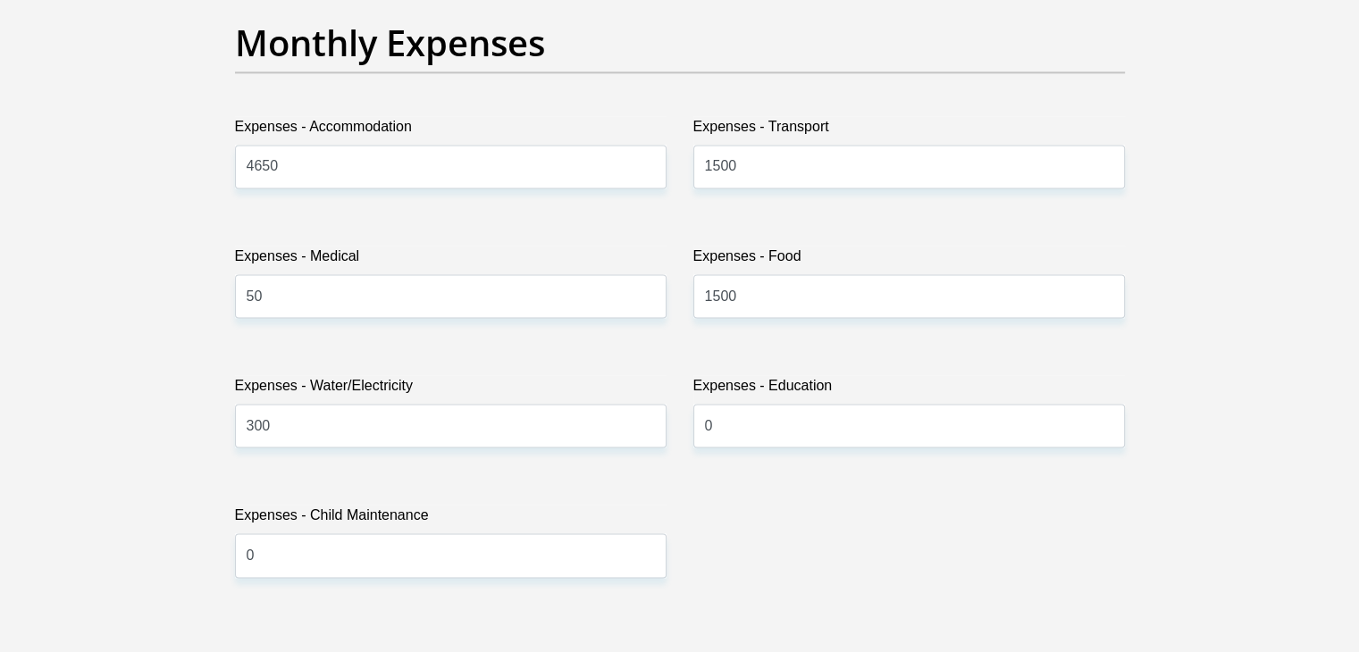
click at [815, 528] on div "Title Mr Ms Mrs Dr [PERSON_NAME] First Name [PERSON_NAME] Surname [PERSON_NAME]…" at bounding box center [680, 613] width 917 height 5814
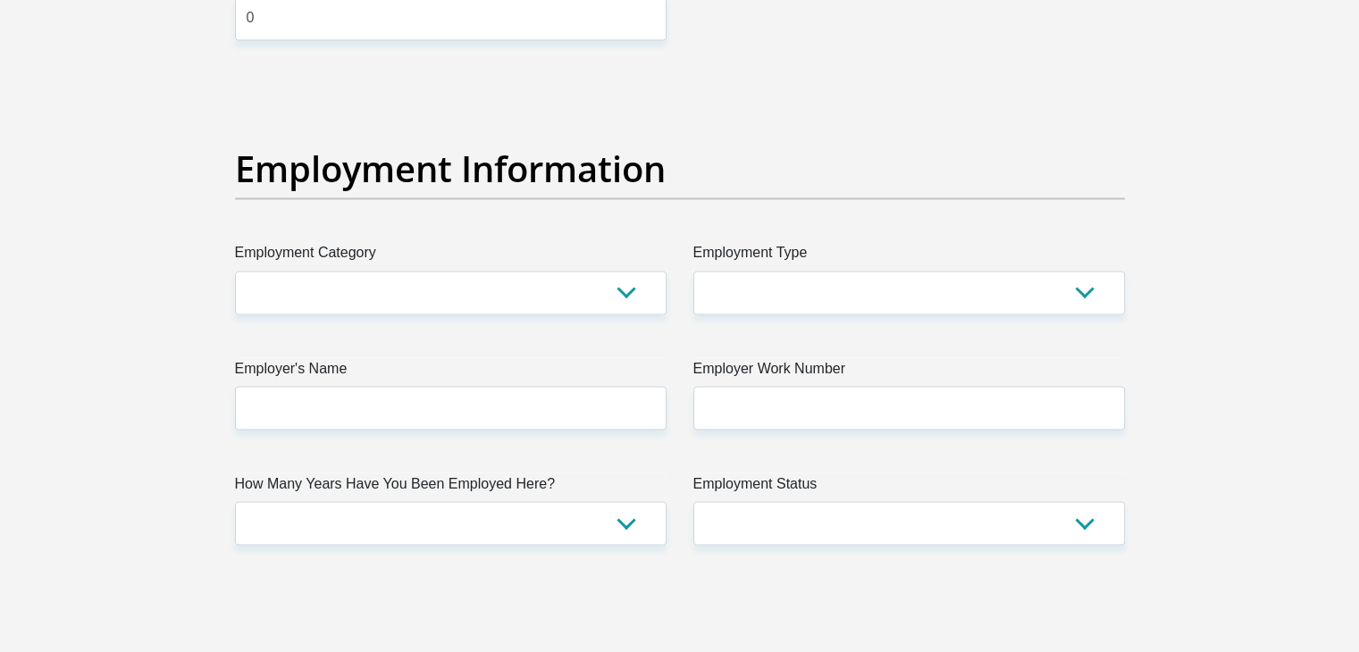
scroll to position [3115, 0]
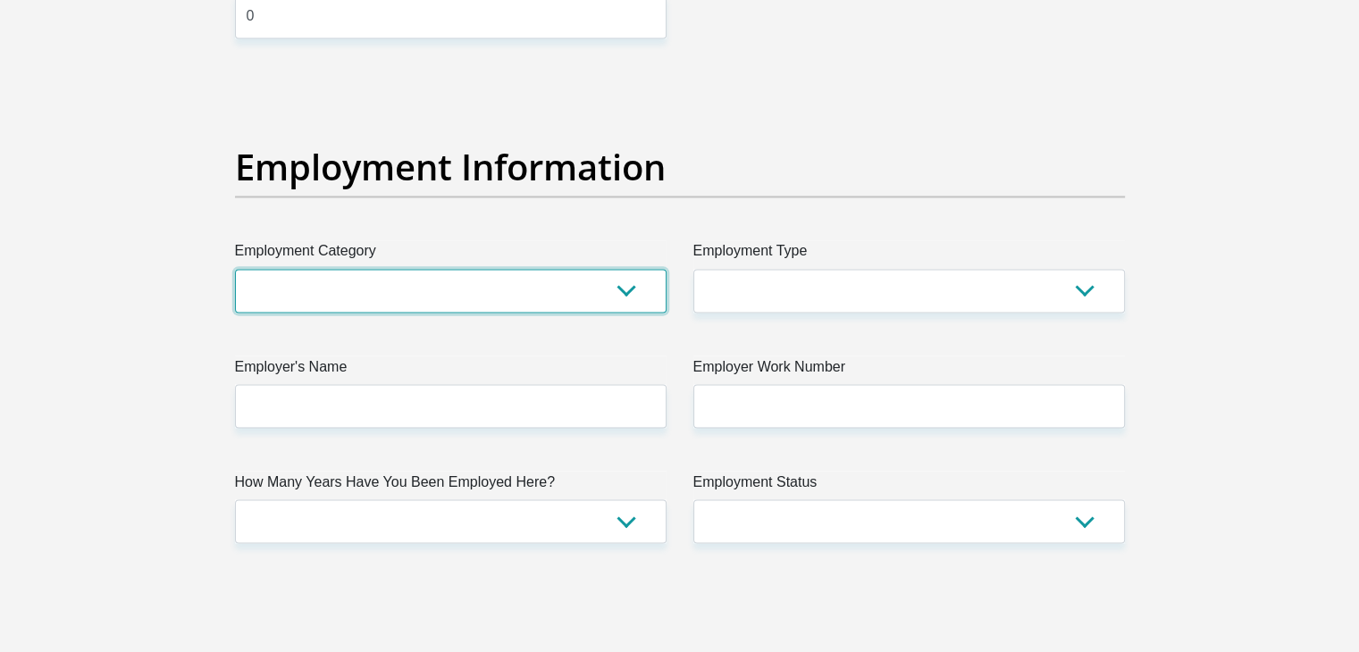
click at [601, 298] on select "AGRICULTURE ALCOHOL & TOBACCO CONSTRUCTION MATERIALS METALLURGY EQUIPMENT FOR R…" at bounding box center [451, 291] width 432 height 44
select select "13"
click at [235, 269] on select "AGRICULTURE ALCOHOL & TOBACCO CONSTRUCTION MATERIALS METALLURGY EQUIPMENT FOR R…" at bounding box center [451, 291] width 432 height 44
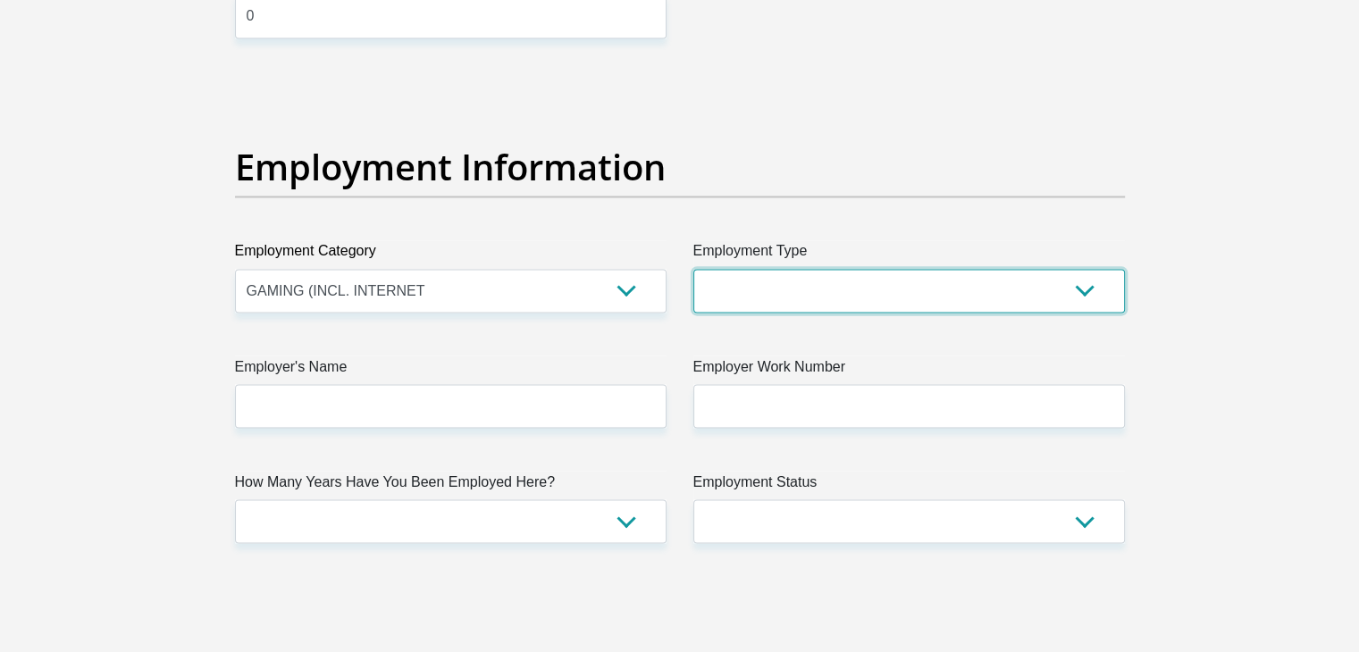
click at [746, 308] on select "College/Lecturer Craft Seller Creative Driver Executive Farmer Forces - Non Com…" at bounding box center [909, 291] width 432 height 44
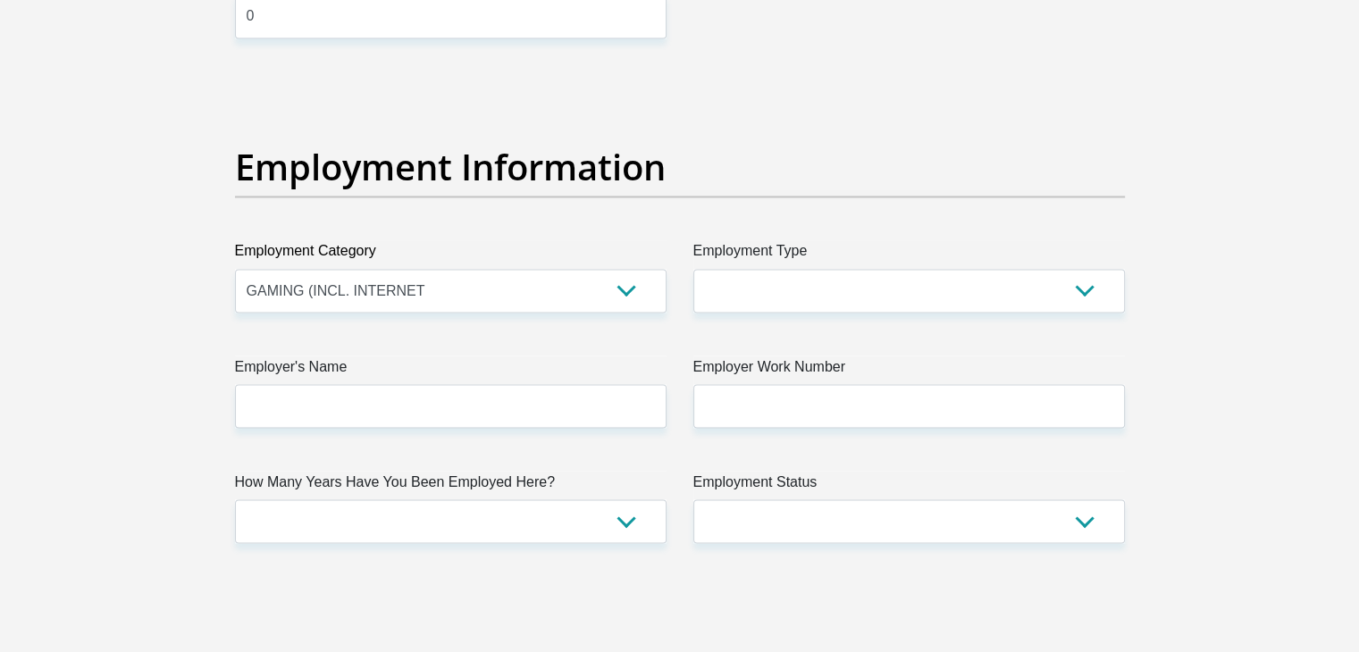
click at [1235, 253] on section "Personal Details Title Mr Ms Mrs Dr [PERSON_NAME] First Name [PERSON_NAME] Surn…" at bounding box center [679, 78] width 1359 height 6228
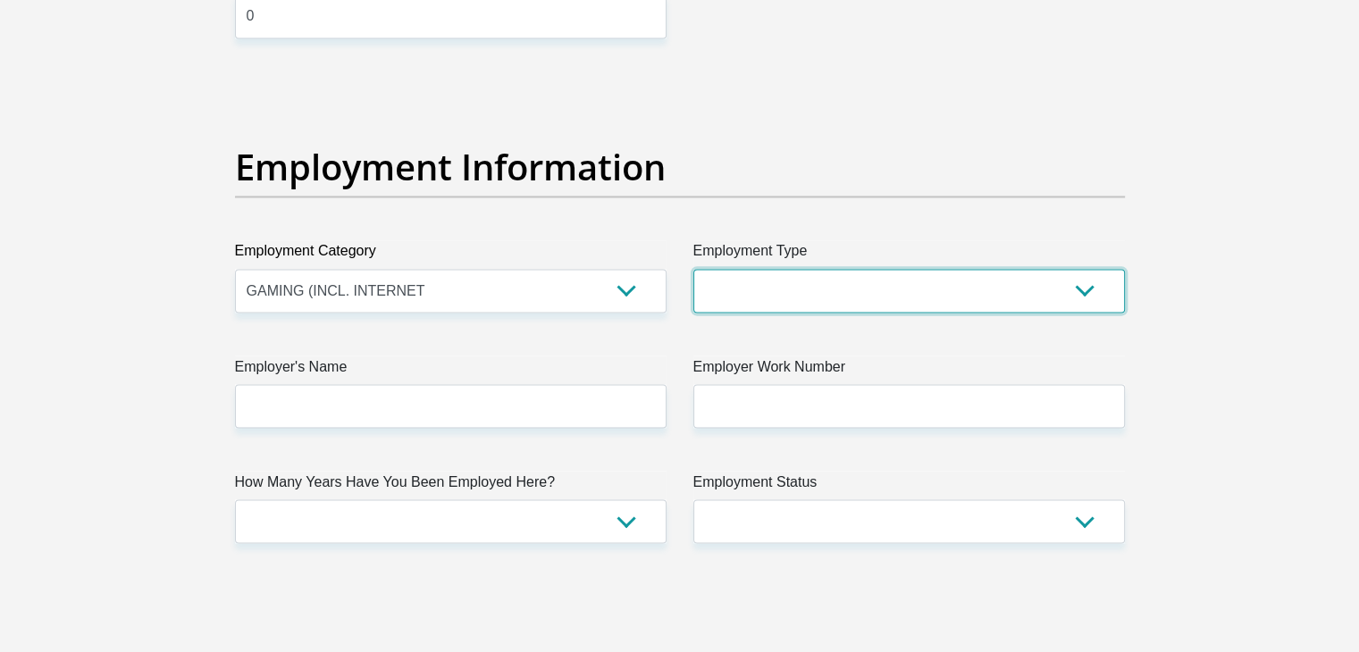
click at [759, 301] on select "College/Lecturer Craft Seller Creative Driver Executive Farmer Forces - Non Com…" at bounding box center [909, 291] width 432 height 44
select select "Sales"
click at [693, 269] on select "College/Lecturer Craft Seller Creative Driver Executive Farmer Forces - Non Com…" at bounding box center [909, 291] width 432 height 44
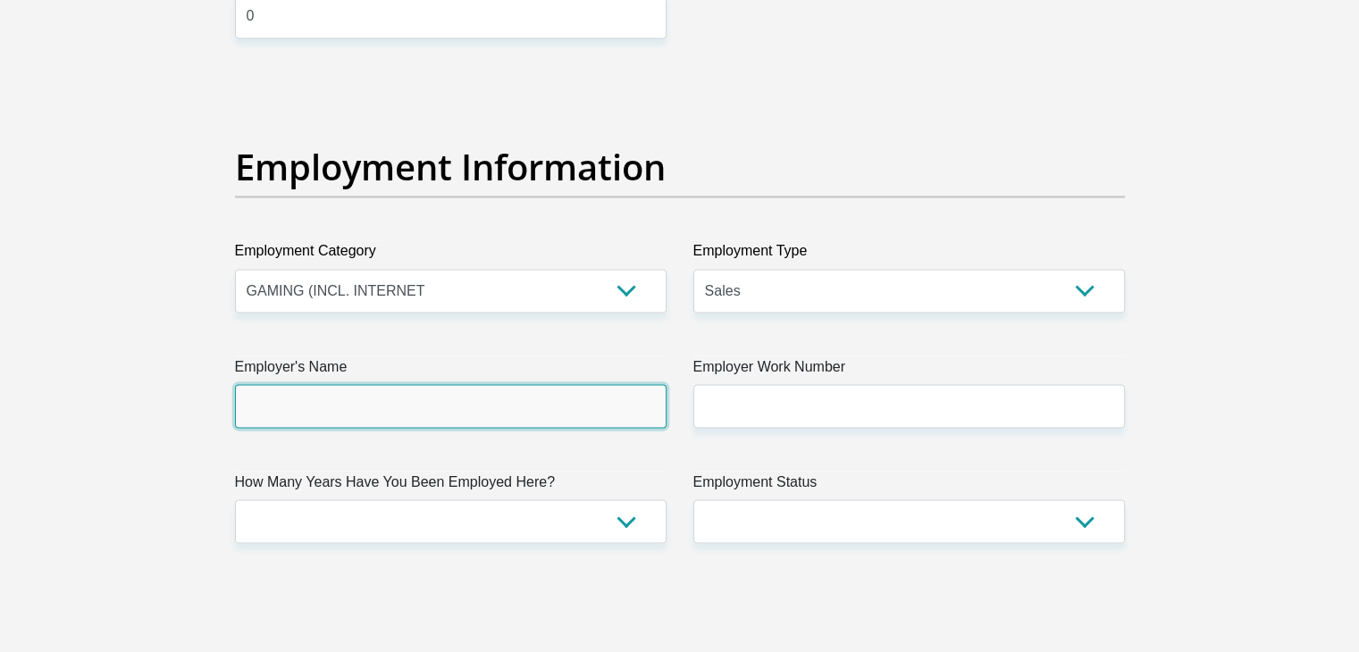
click at [507, 407] on input "Employer's Name" at bounding box center [451, 406] width 432 height 44
type input "ITEC"
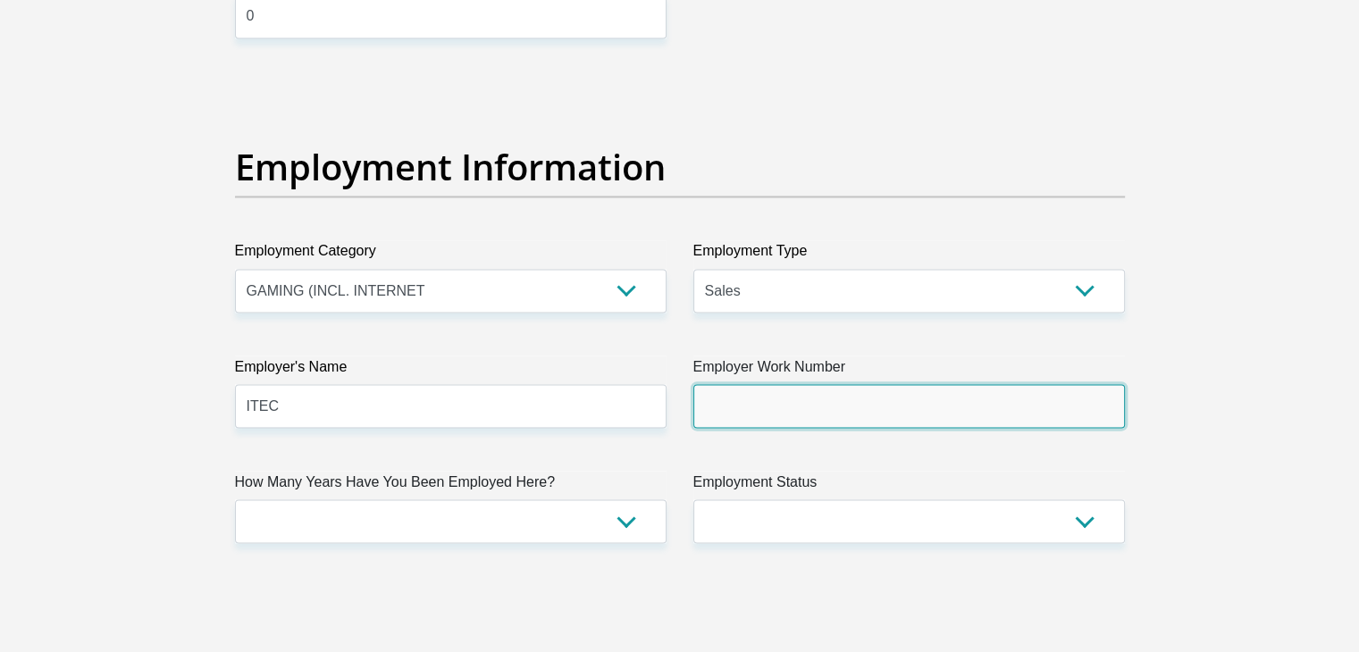
click at [735, 423] on input "Employer Work Number" at bounding box center [909, 406] width 432 height 44
paste input "041 373 8181"
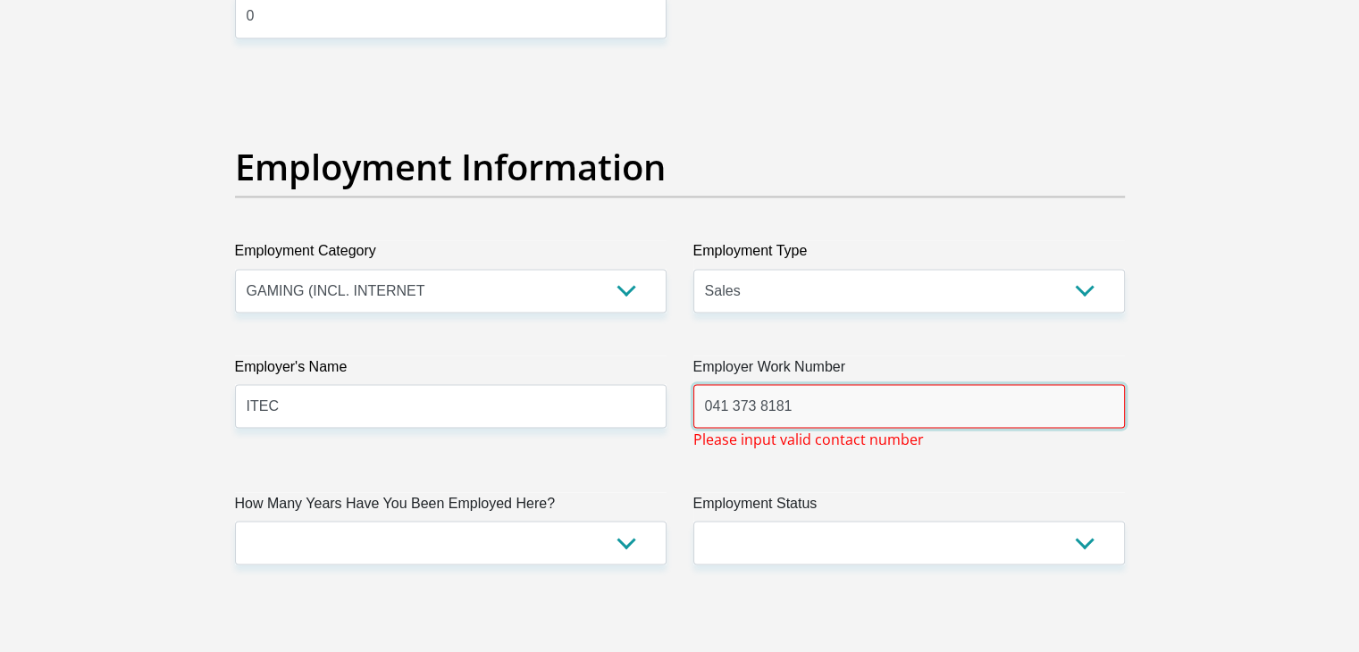
click at [731, 409] on input "041 373 8181" at bounding box center [909, 406] width 432 height 44
click at [754, 402] on input "041373 8181" at bounding box center [909, 406] width 432 height 44
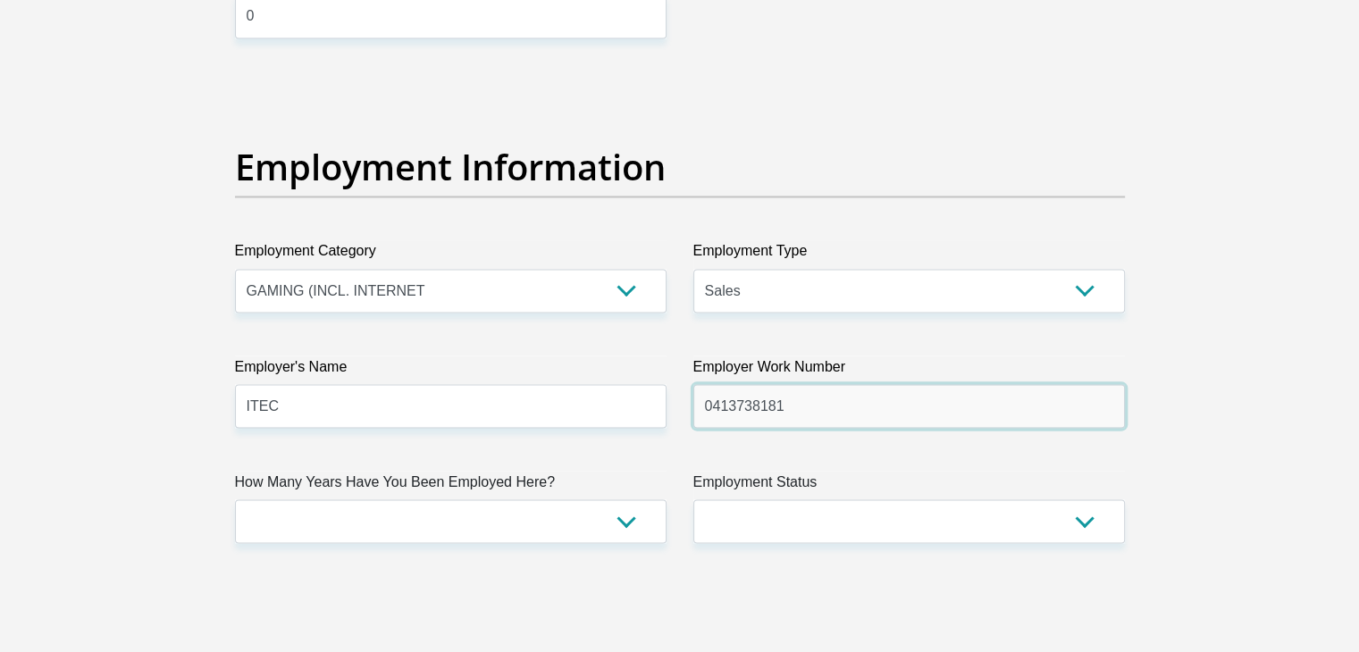
type input "0413738181"
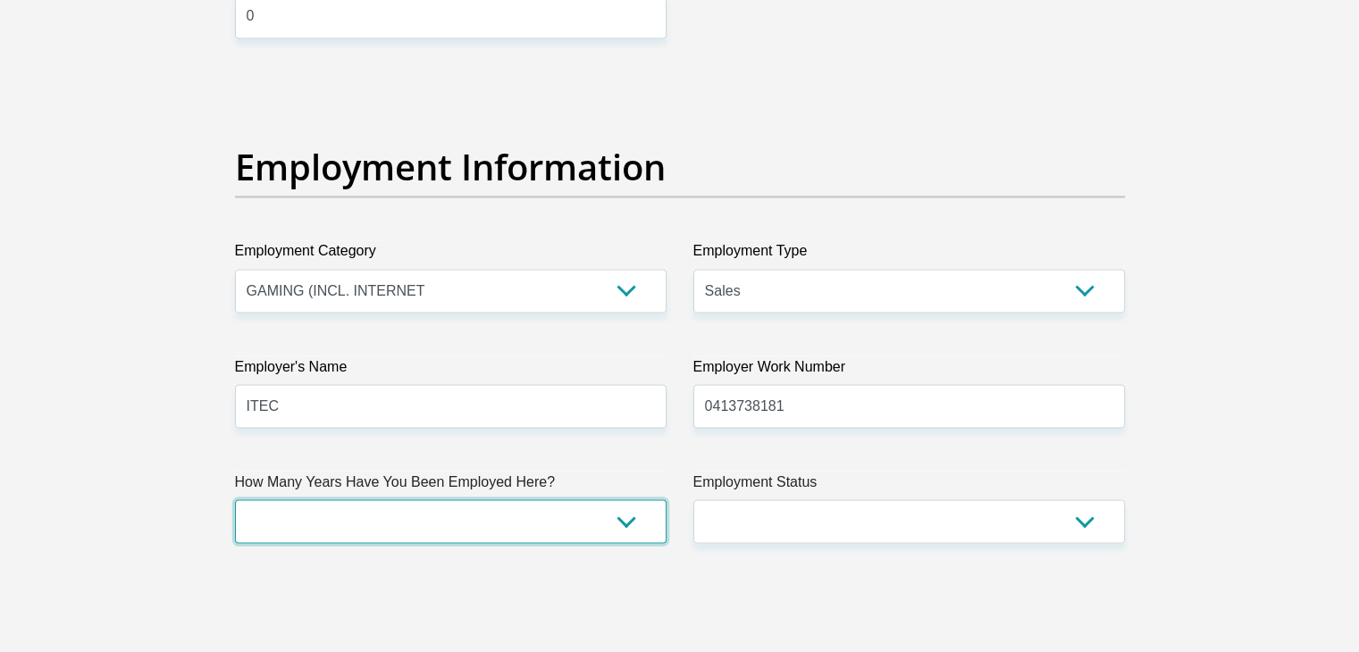
click at [594, 519] on select "less than 1 year 1-3 years 3-5 years 5+ years" at bounding box center [451, 521] width 432 height 44
select select "6"
click at [235, 499] on select "less than 1 year 1-3 years 3-5 years 5+ years" at bounding box center [451, 521] width 432 height 44
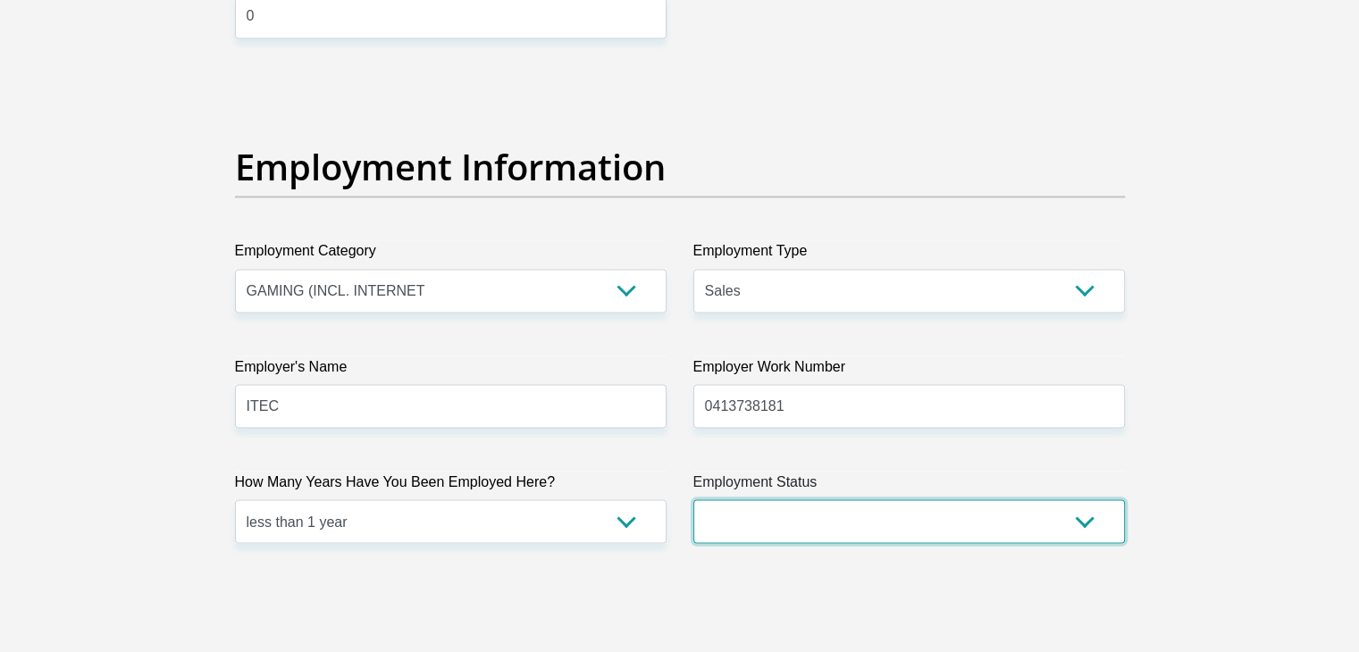
click at [787, 533] on select "Permanent/Full-time Part-time/Casual [DEMOGRAPHIC_DATA] Worker Self-Employed Ho…" at bounding box center [909, 521] width 432 height 44
select select "1"
click at [693, 499] on select "Permanent/Full-time Part-time/Casual [DEMOGRAPHIC_DATA] Worker Self-Employed Ho…" at bounding box center [909, 521] width 432 height 44
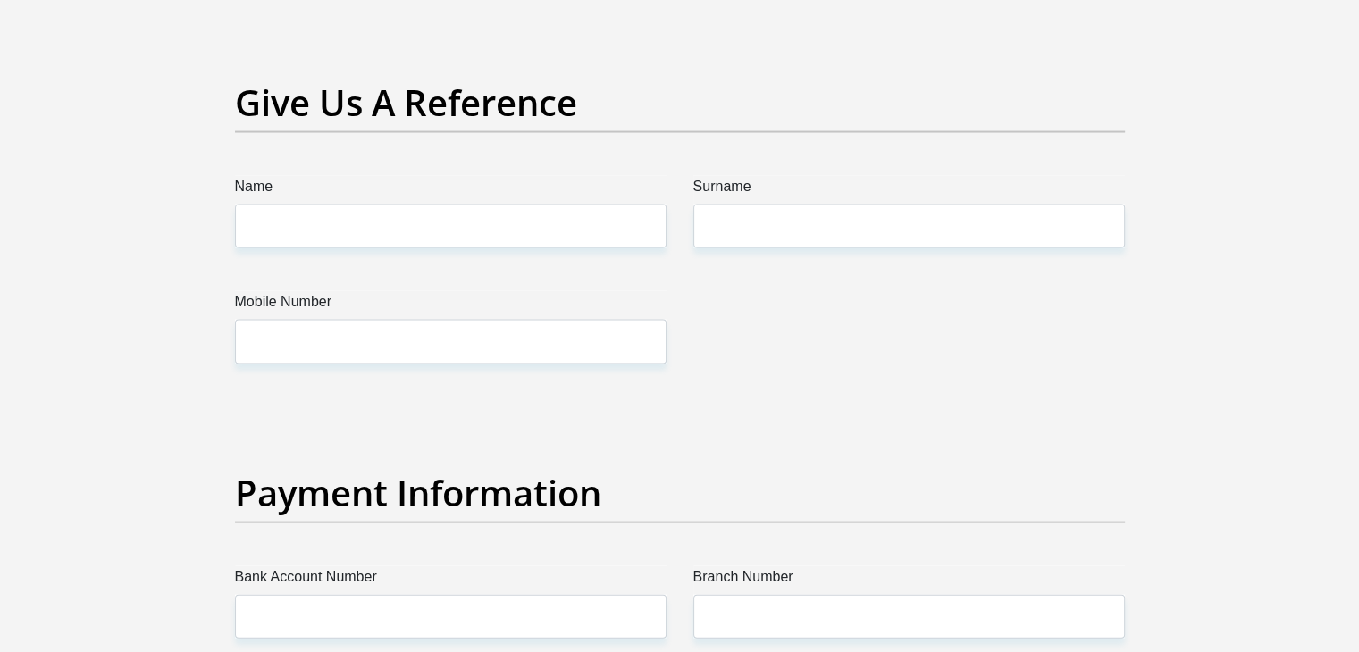
scroll to position [3681, 0]
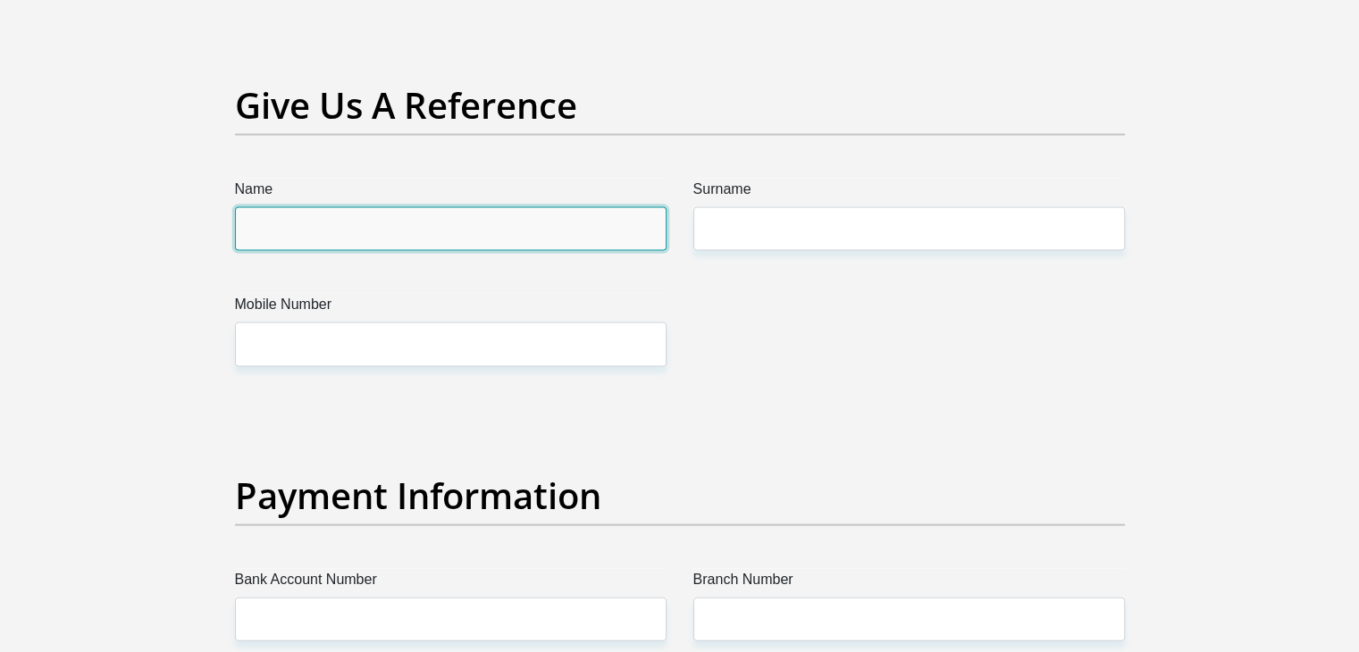
click at [368, 231] on input "Name" at bounding box center [451, 229] width 432 height 44
type input "[PERSON_NAME]"
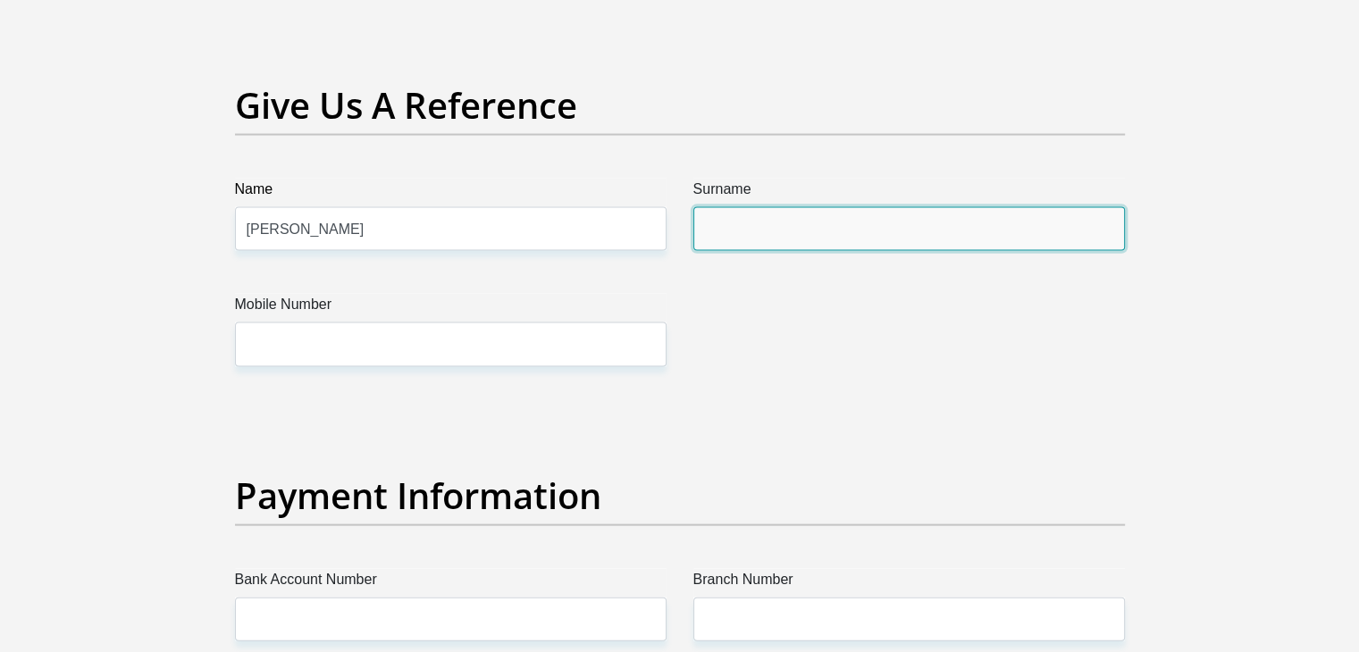
click at [719, 239] on input "Surname" at bounding box center [909, 229] width 432 height 44
type input "Main"
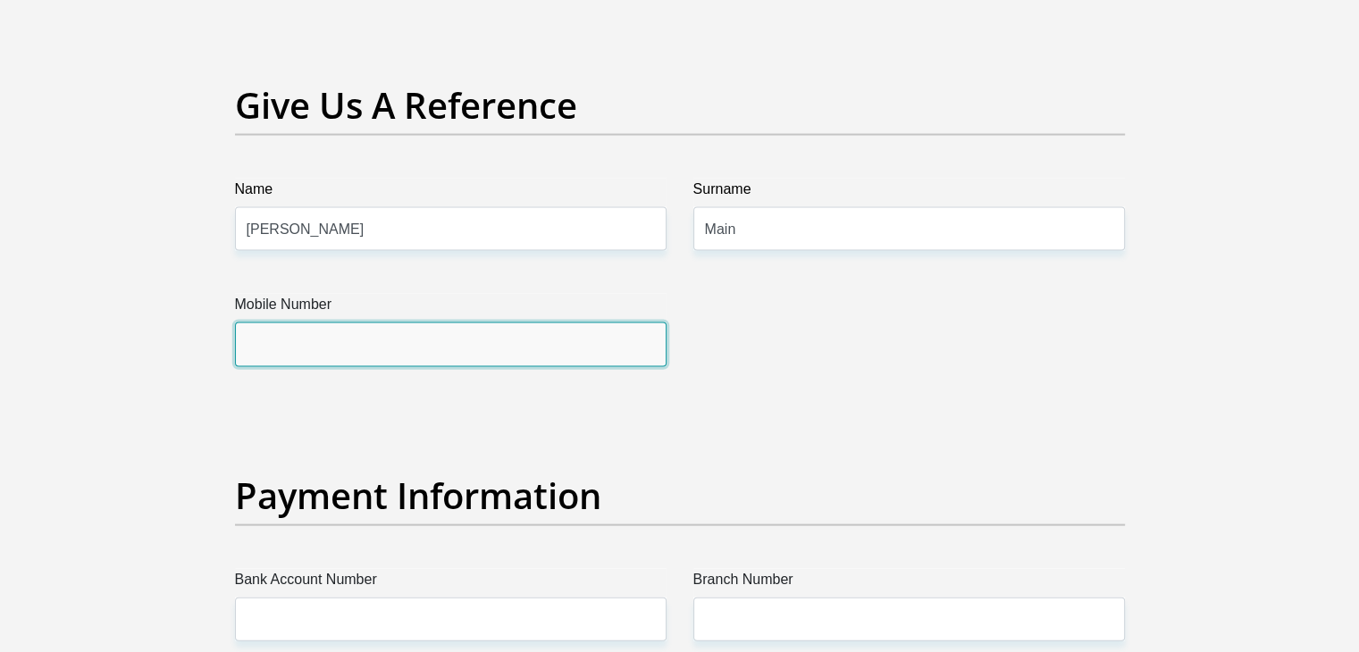
click at [568, 354] on input "Mobile Number" at bounding box center [451, 345] width 432 height 44
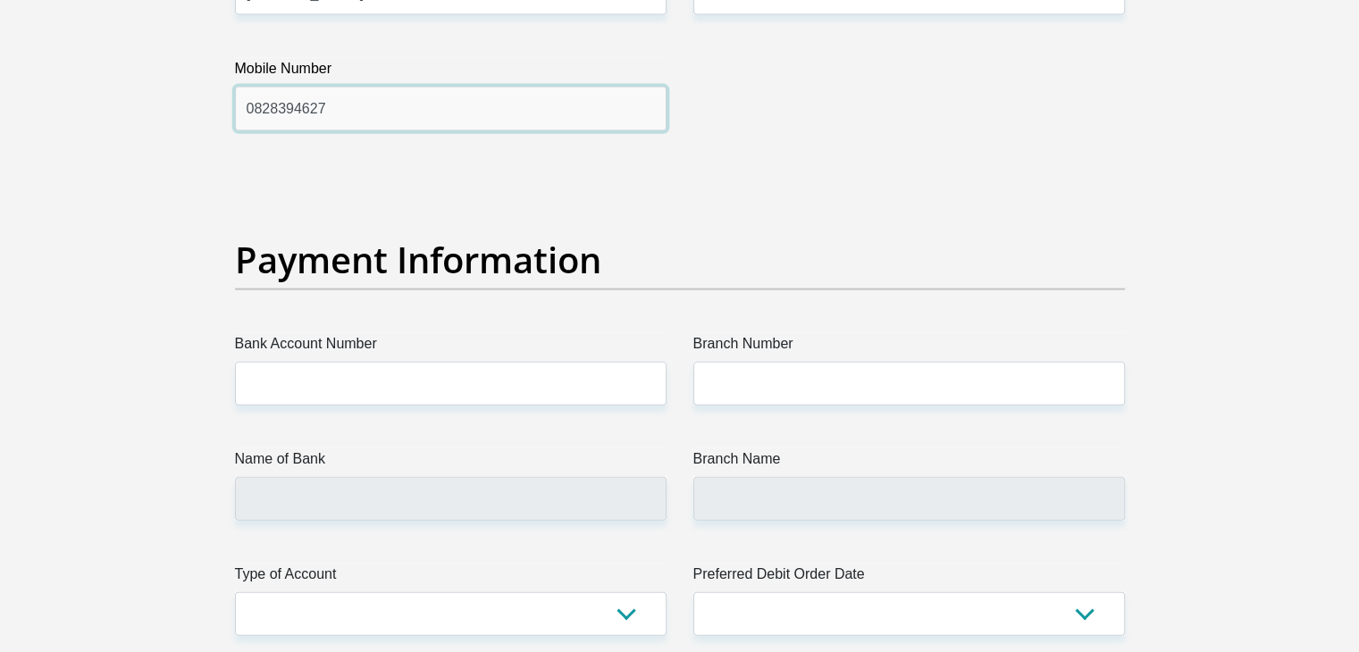
scroll to position [3919, 0]
type input "0828394627"
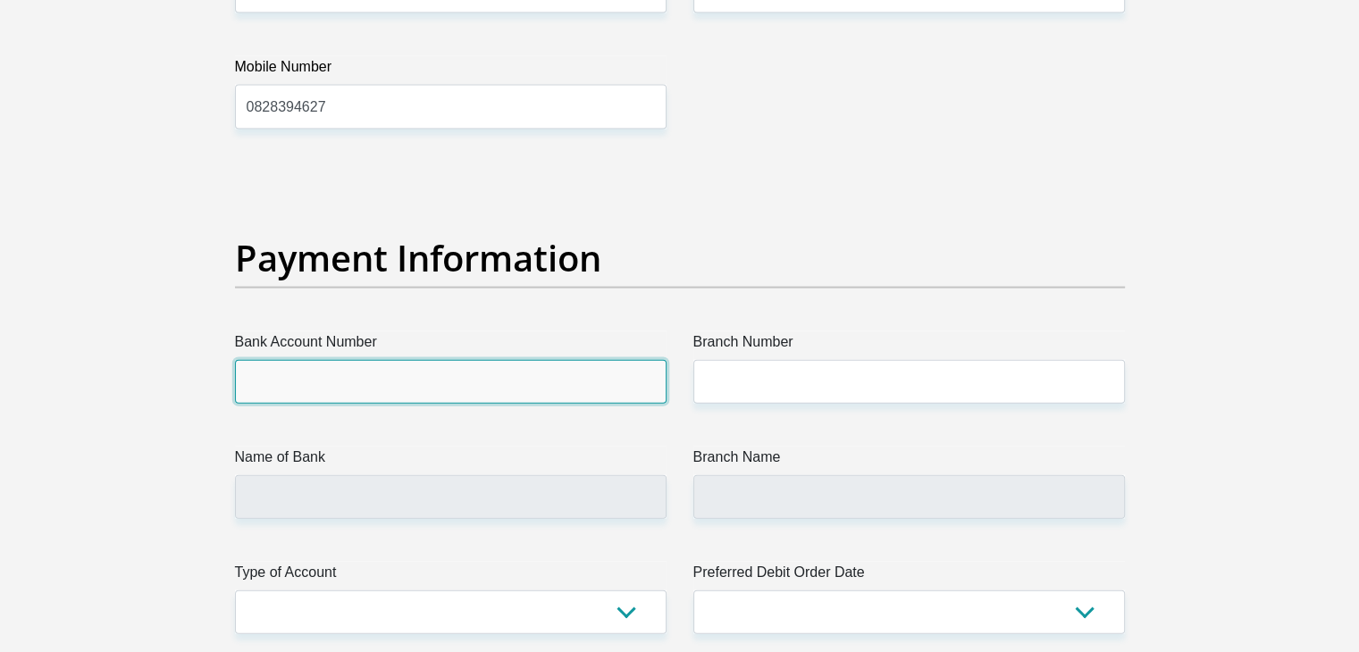
click at [401, 398] on input "Bank Account Number" at bounding box center [451, 382] width 432 height 44
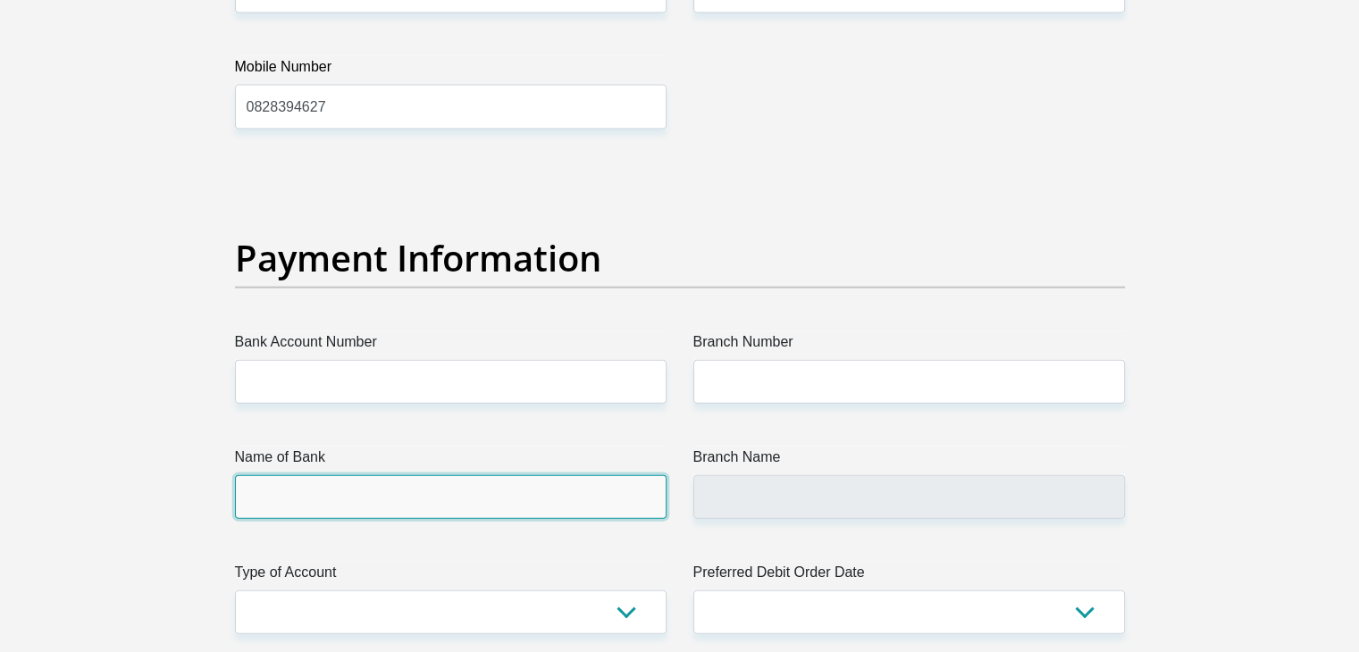
click at [376, 508] on input "Name of Bank" at bounding box center [451, 497] width 432 height 44
click at [373, 496] on input "Name of Bank" at bounding box center [451, 497] width 432 height 44
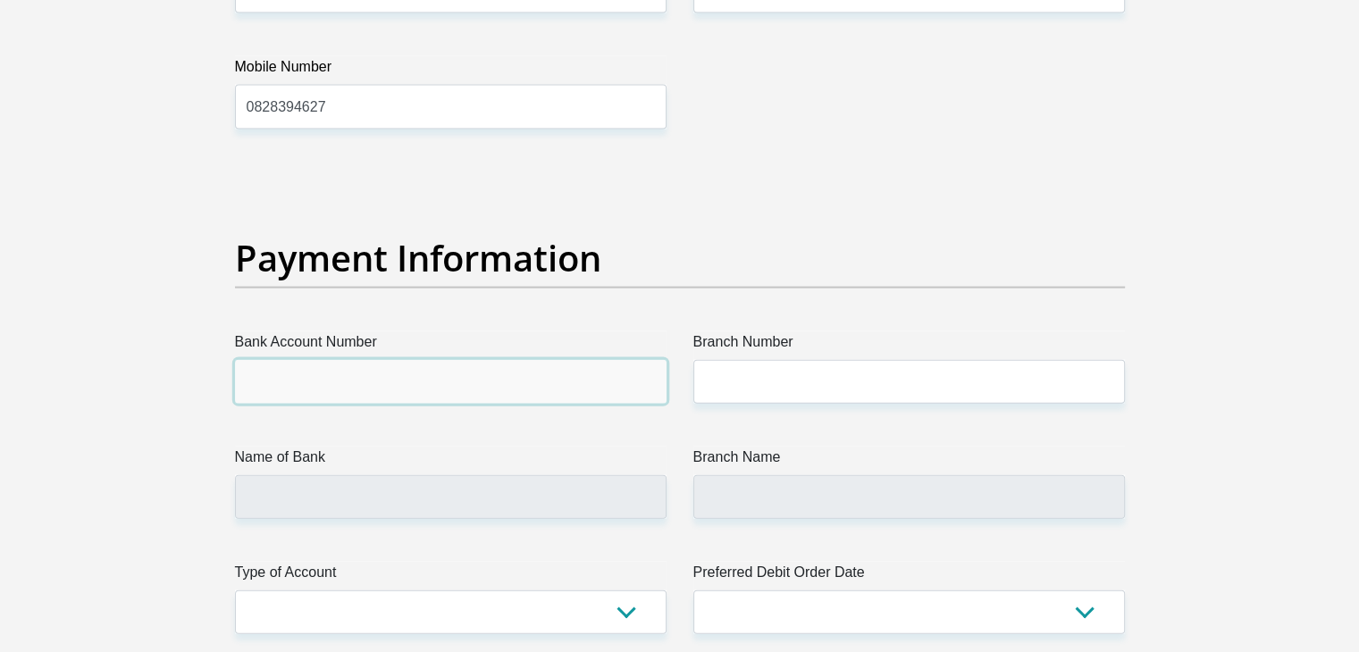
click at [370, 369] on input "Bank Account Number" at bounding box center [451, 382] width 432 height 44
type input "17181222510"
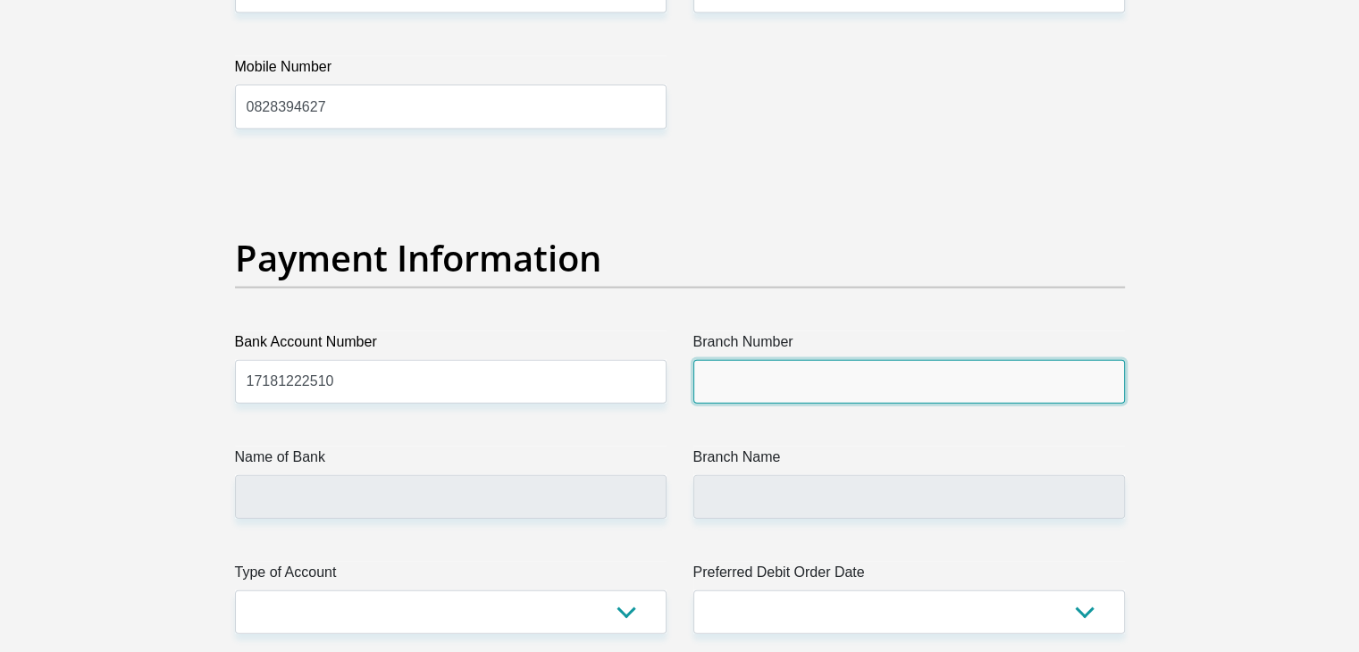
click at [747, 371] on input "Branch Number" at bounding box center [909, 382] width 432 height 44
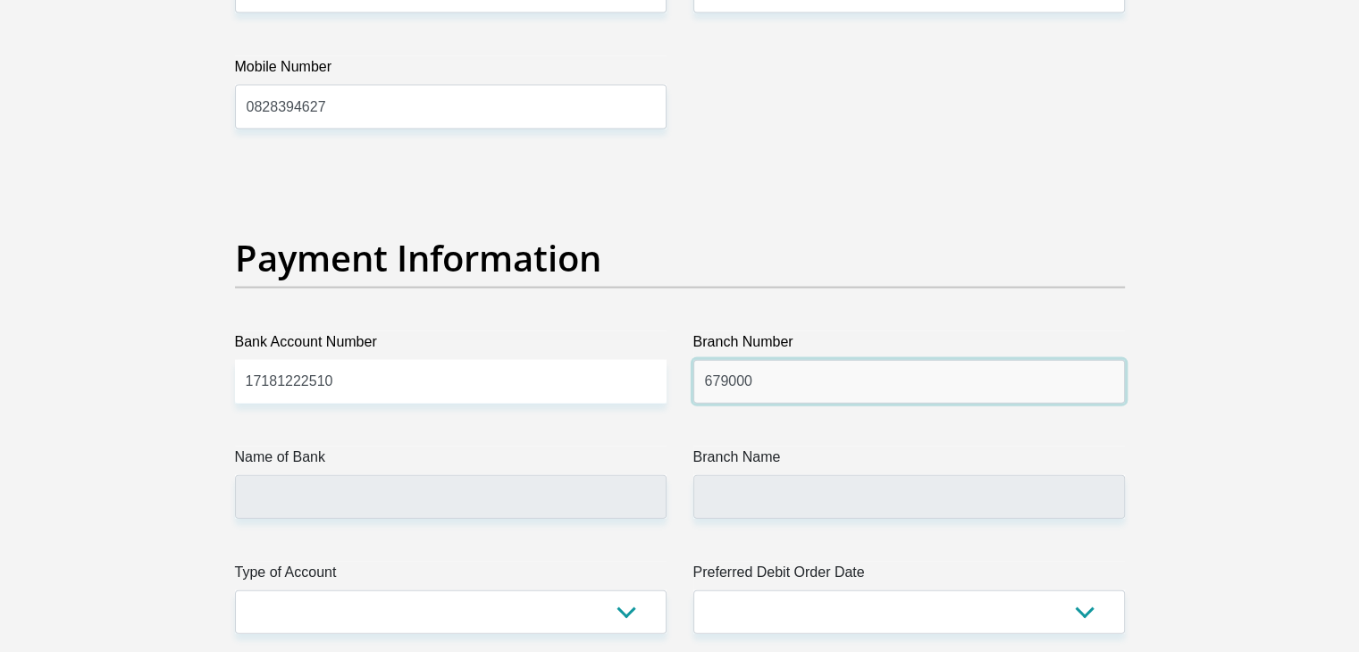
type input "679000"
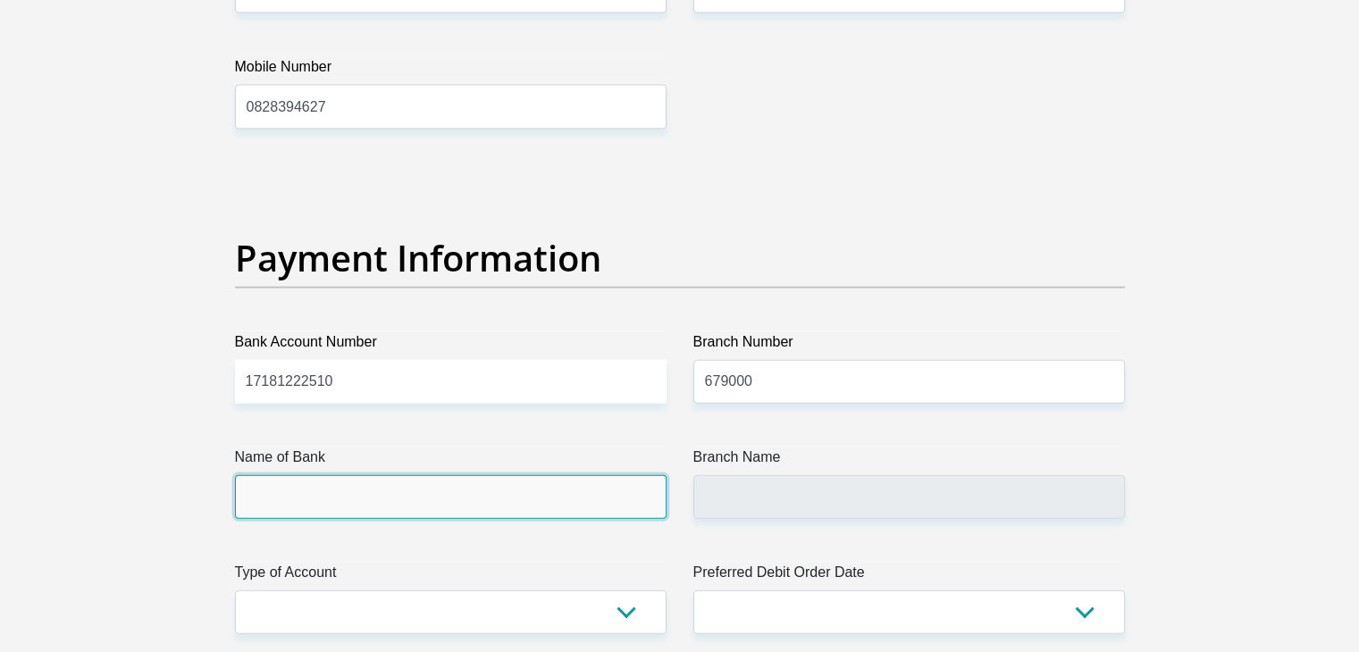
click at [391, 511] on input "Name of Bank" at bounding box center [451, 497] width 432 height 44
type input "DISCOVERY BANK LTD"
type input "DISCOVERY UNIVERSAL BRANCH"
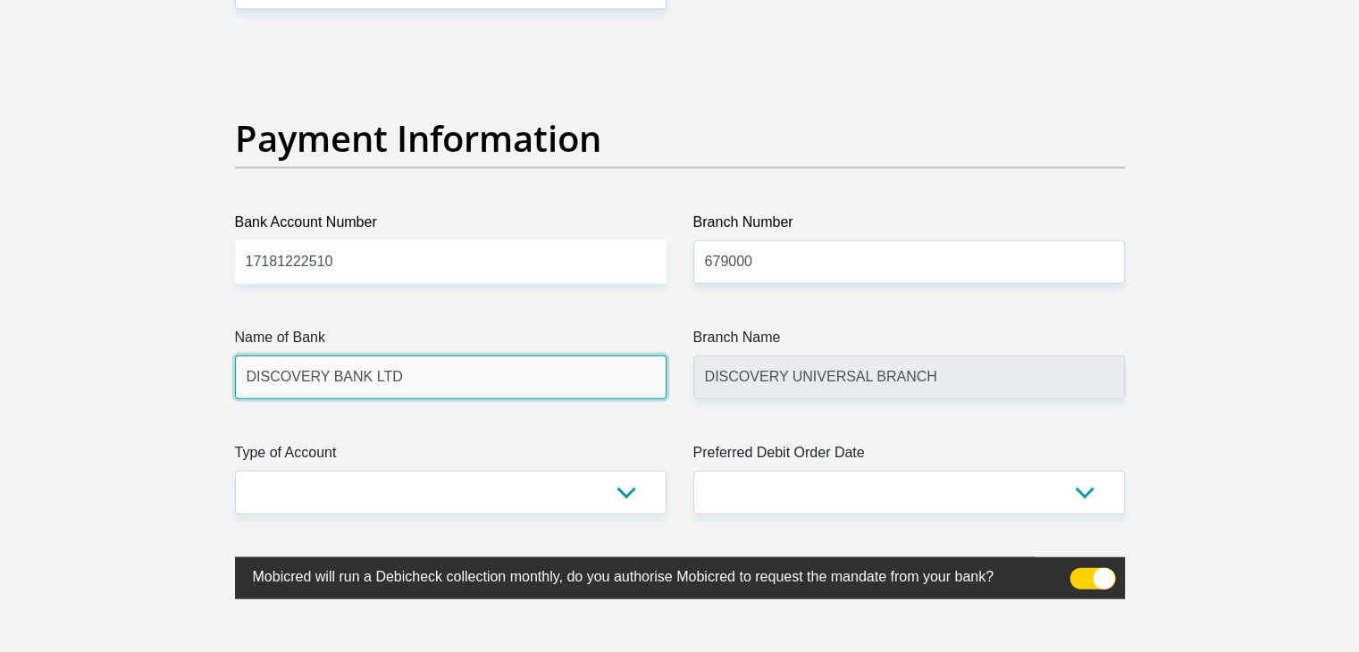
scroll to position [4047, 0]
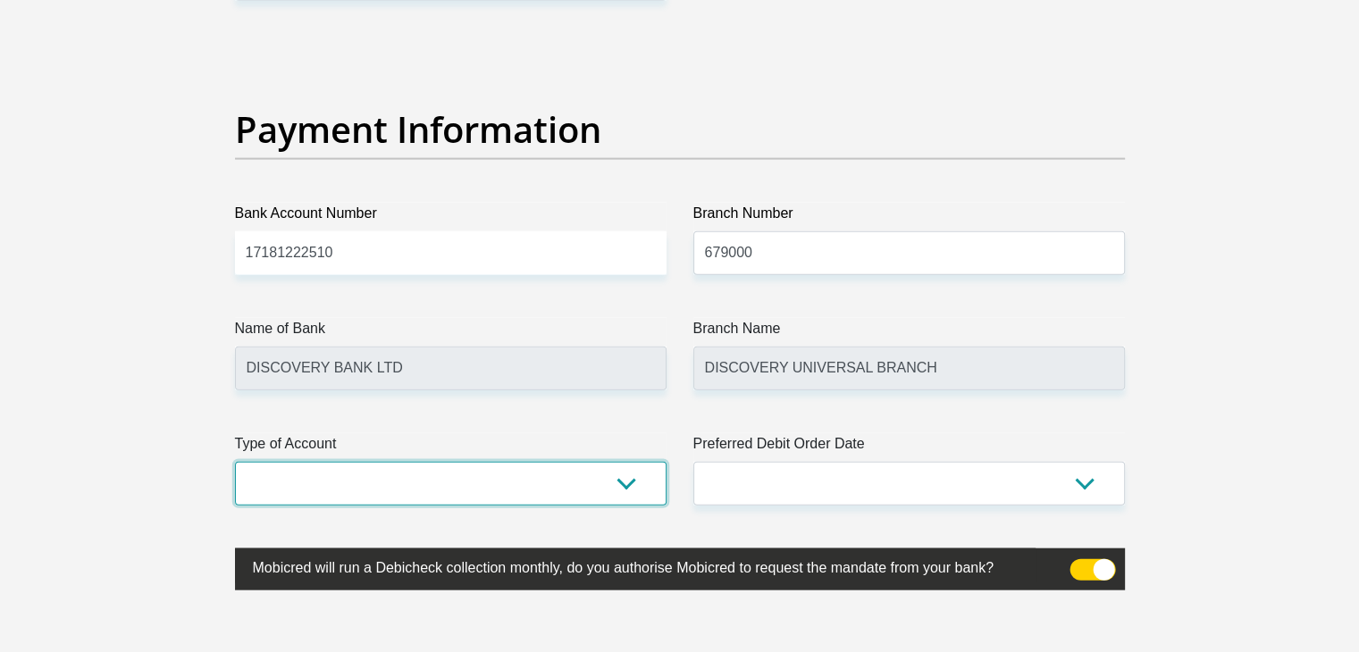
click at [627, 489] on select "Cheque Savings" at bounding box center [451, 484] width 432 height 44
select select "CUR"
click at [235, 462] on select "Cheque Savings" at bounding box center [451, 484] width 432 height 44
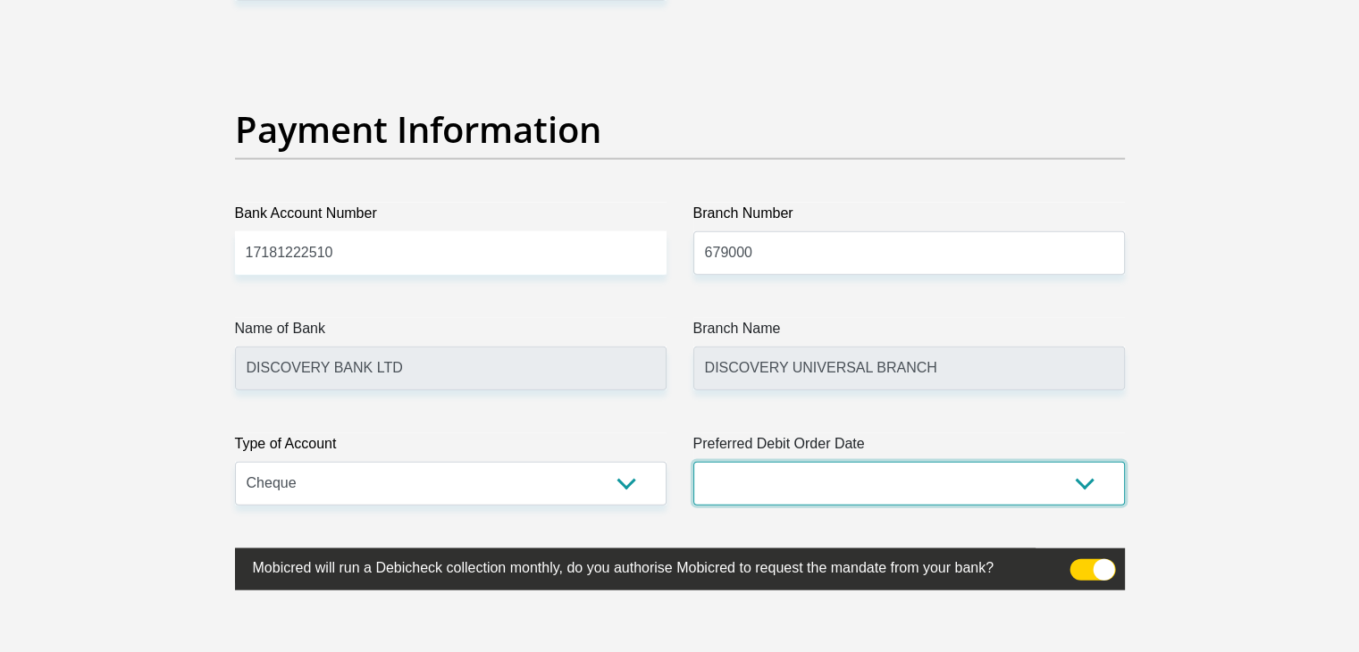
click at [772, 468] on select "1st 2nd 3rd 4th 5th 7th 18th 19th 20th 21st 22nd 23rd 24th 25th 26th 27th 28th …" at bounding box center [909, 484] width 432 height 44
select select "26"
click at [693, 462] on select "1st 2nd 3rd 4th 5th 7th 18th 19th 20th 21st 22nd 23rd 24th 25th 26th 27th 28th …" at bounding box center [909, 484] width 432 height 44
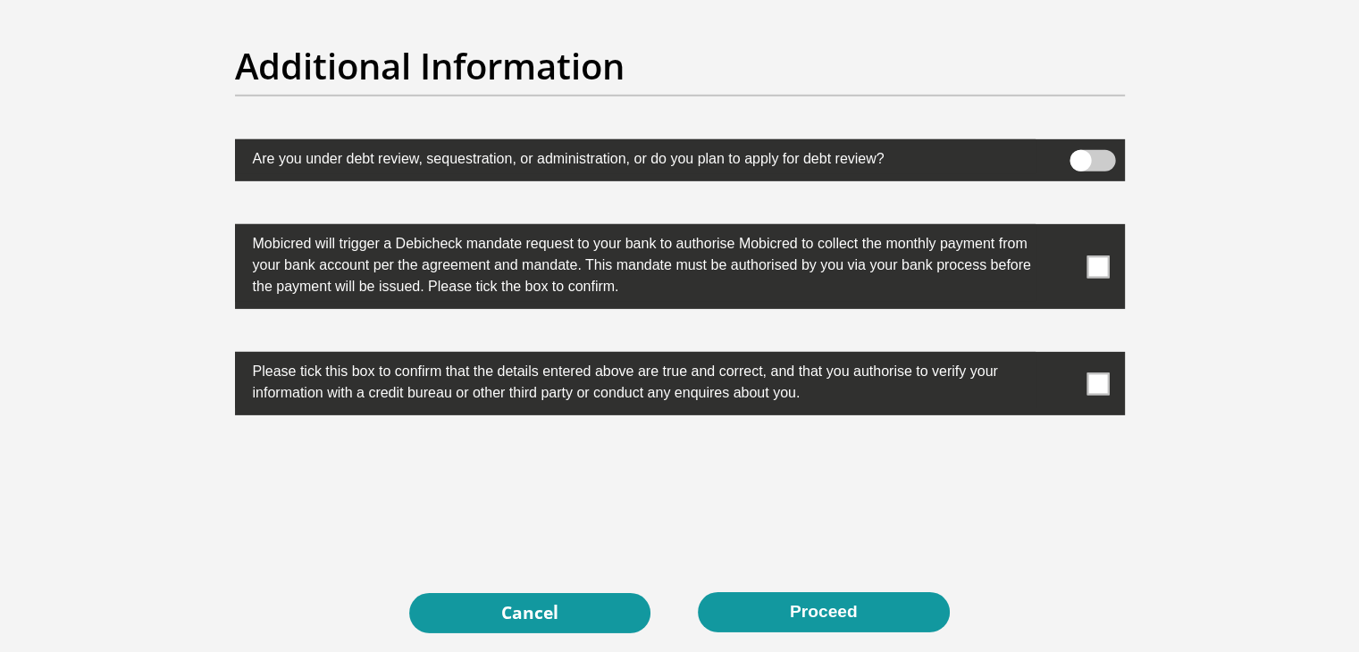
scroll to position [5567, 0]
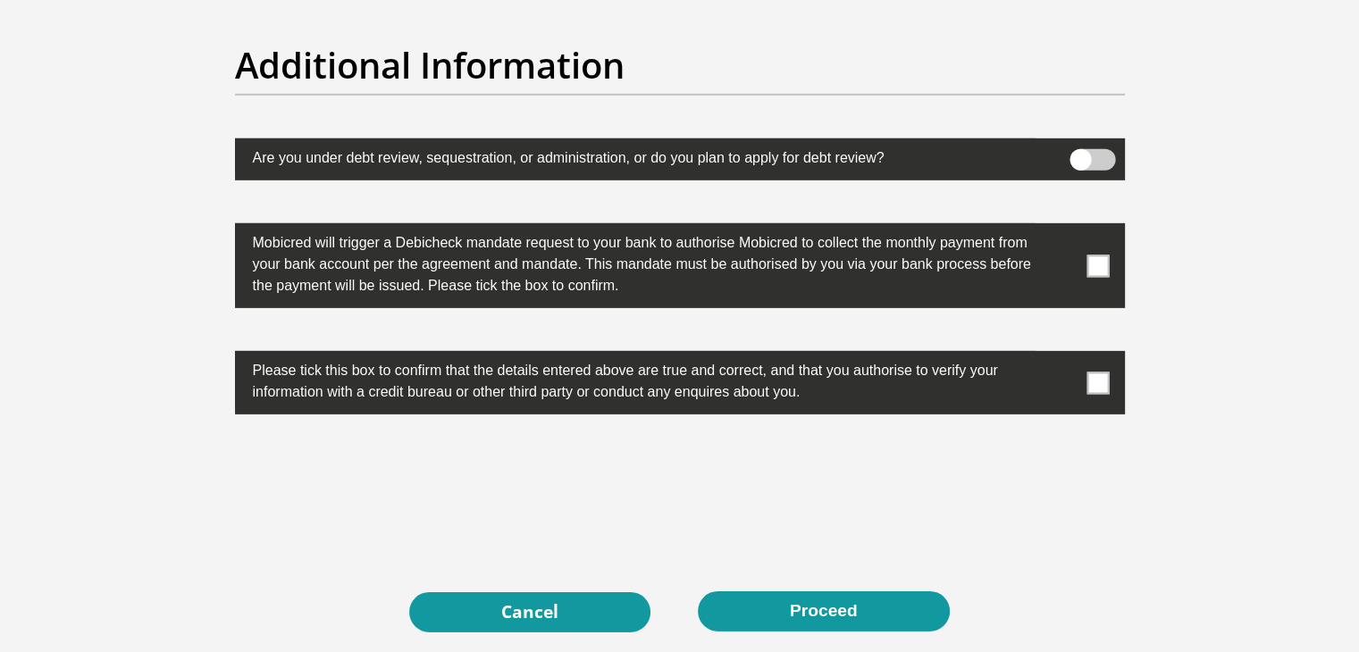
click at [1088, 261] on span at bounding box center [1097, 266] width 22 height 22
click at [1062, 228] on input "checkbox" at bounding box center [1062, 228] width 0 height 0
click at [1093, 372] on span at bounding box center [1097, 383] width 22 height 22
click at [1062, 356] on input "checkbox" at bounding box center [1062, 356] width 0 height 0
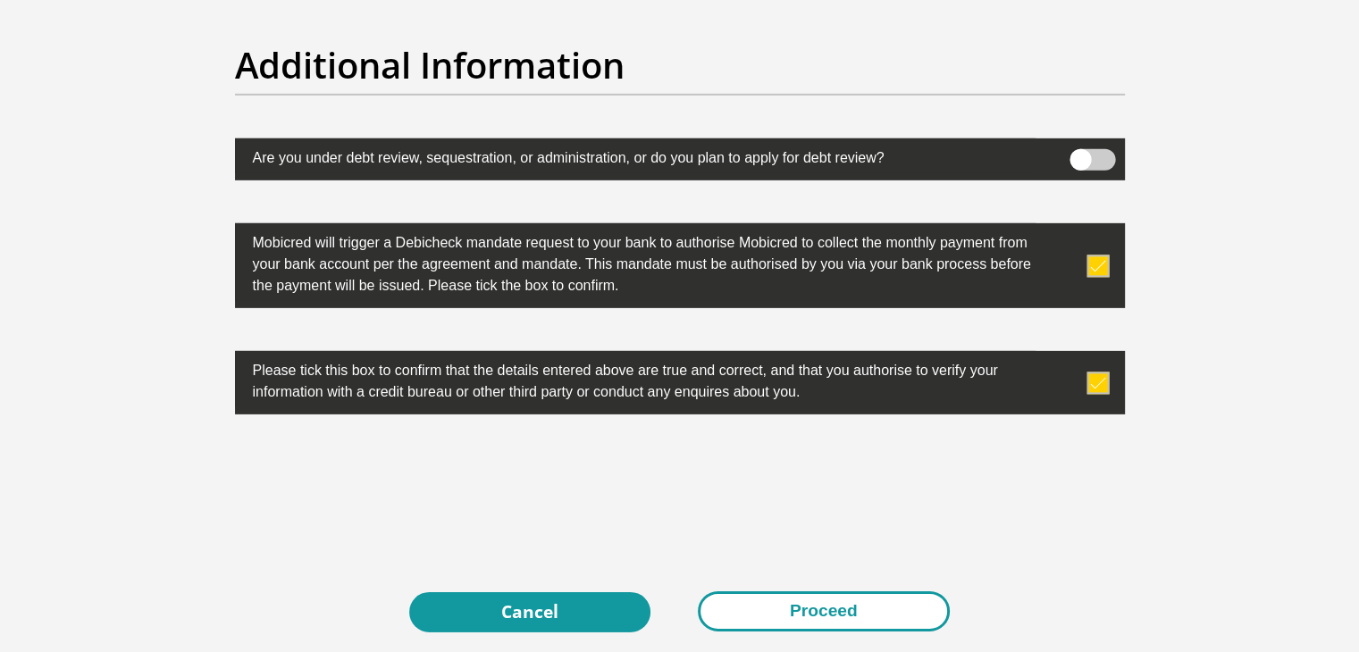
click at [815, 601] on button "Proceed" at bounding box center [824, 611] width 252 height 40
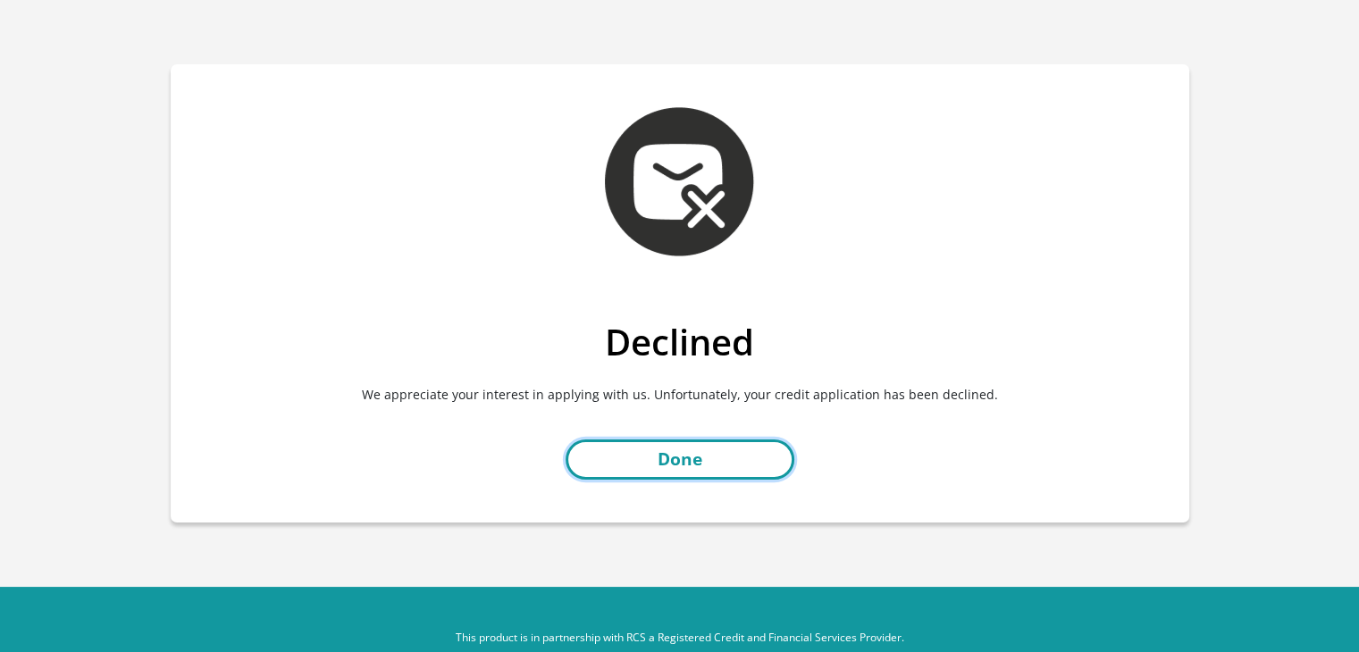
click at [640, 465] on link "Done" at bounding box center [680, 460] width 229 height 40
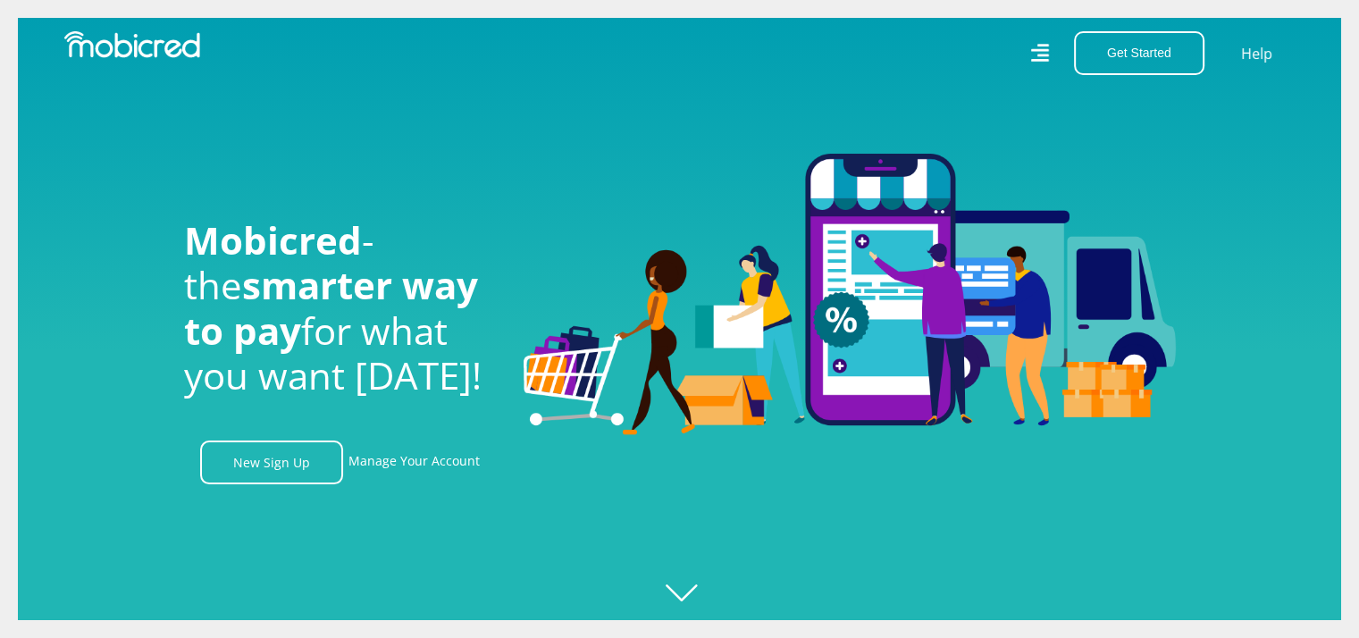
scroll to position [0, 1272]
